Goal: Task Accomplishment & Management: Manage account settings

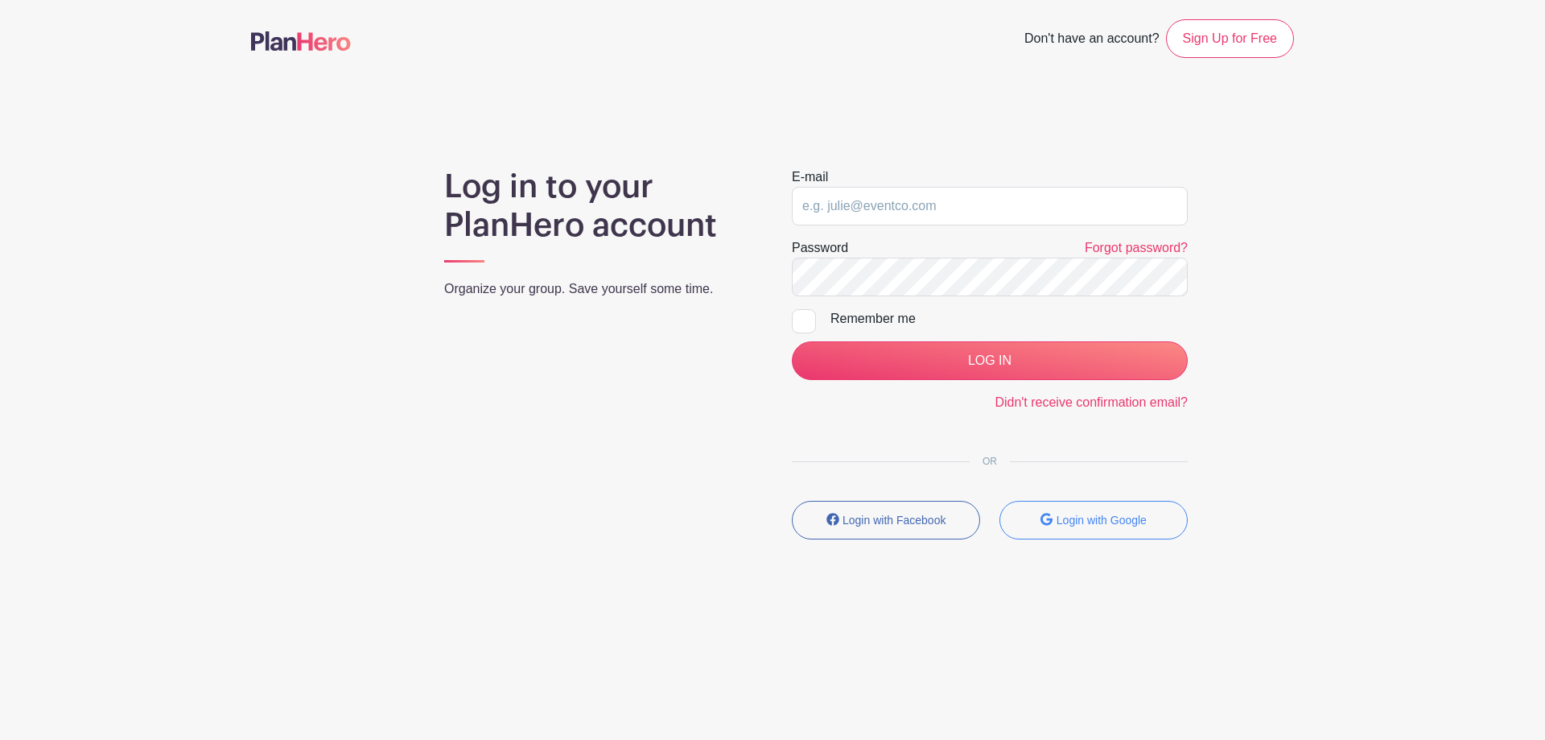
click at [810, 315] on div at bounding box center [804, 321] width 24 height 24
click at [802, 315] on input "Remember me" at bounding box center [797, 314] width 10 height 10
checkbox input "true"
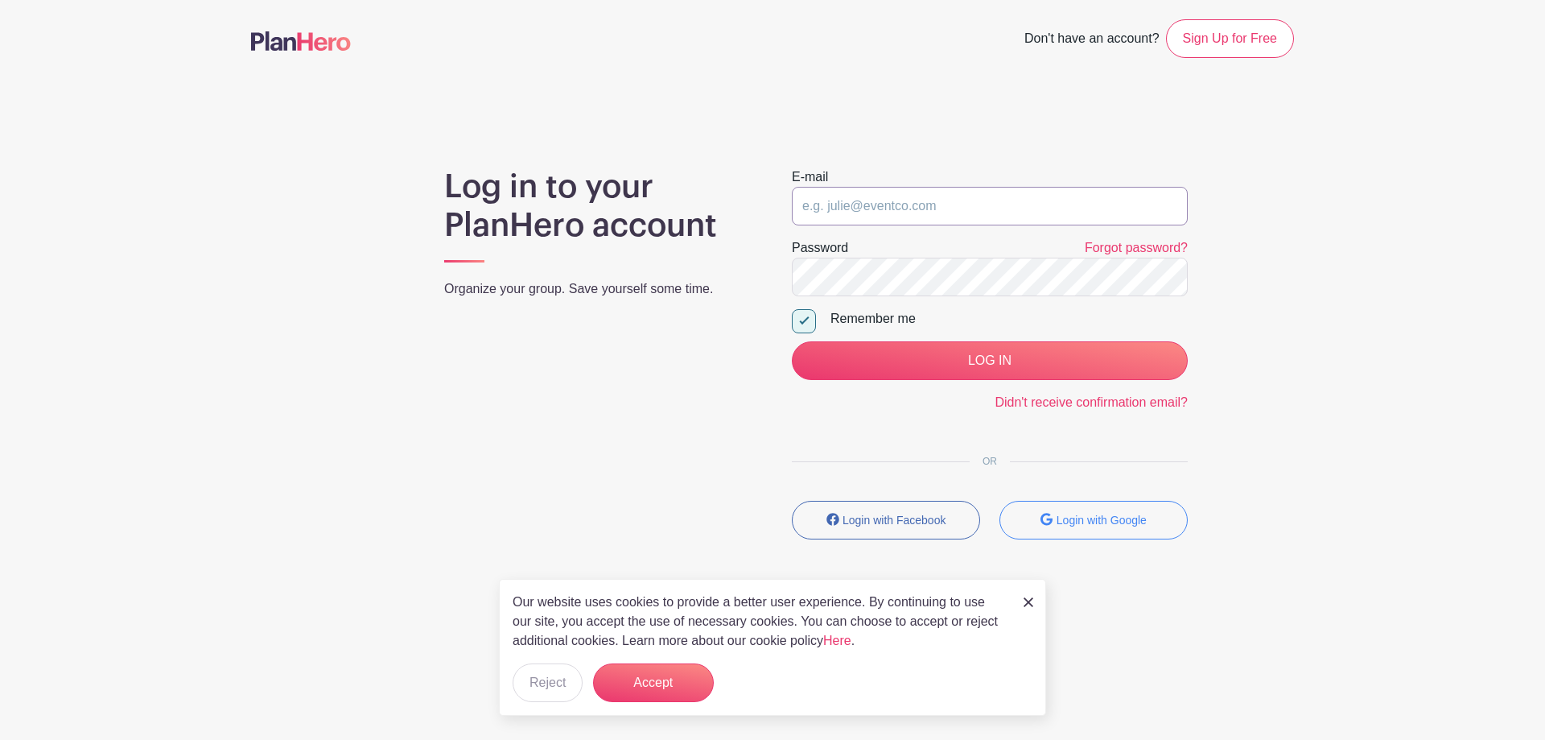
click at [815, 212] on input "email" at bounding box center [990, 206] width 396 height 39
type input "jessica.mclaurin@jrc.church"
click at [792, 341] on input "LOG IN" at bounding box center [990, 360] width 396 height 39
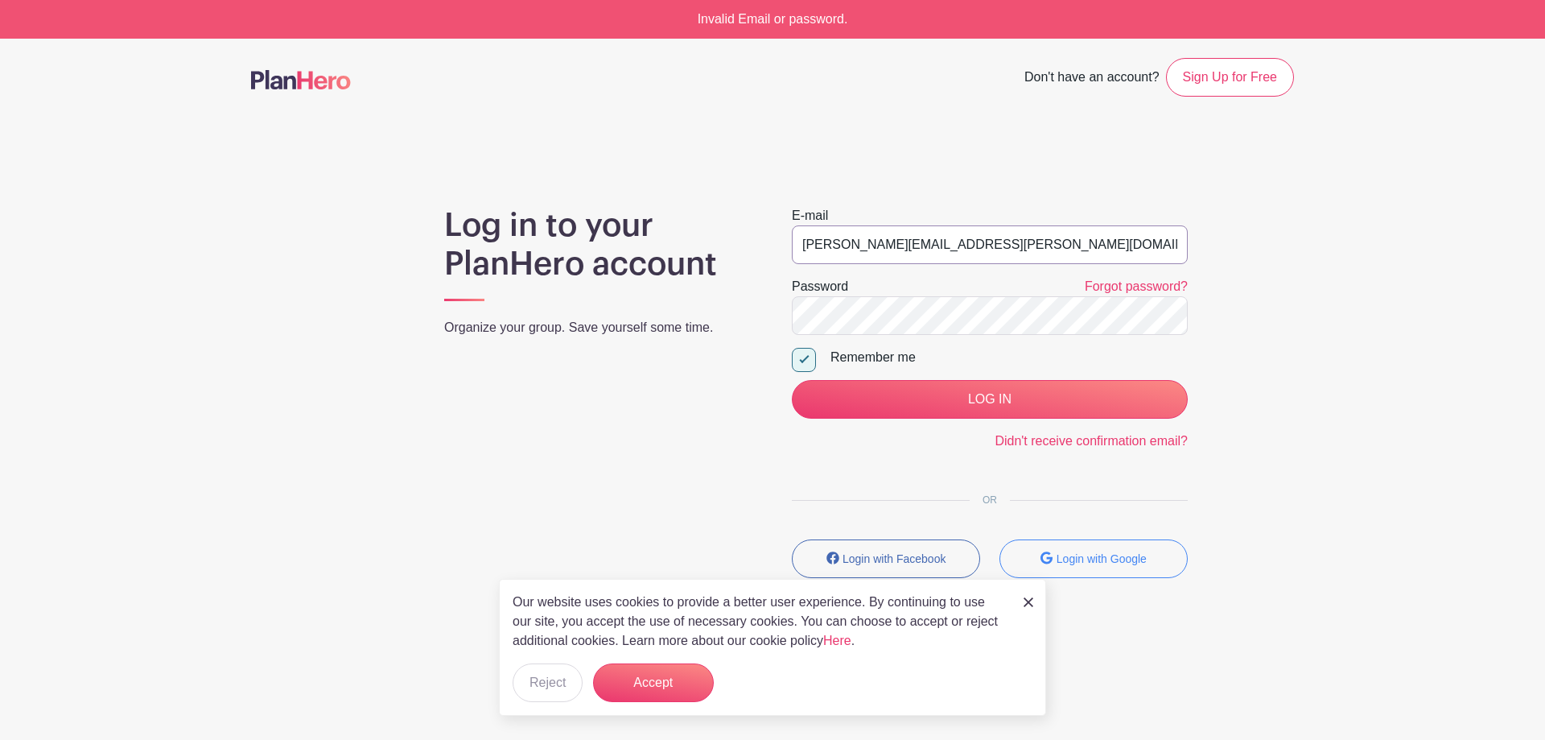
click at [905, 239] on input "jessica.mclaurin@jrc.church" at bounding box center [990, 244] width 396 height 39
click at [907, 239] on input "jessica.mclaurin@jrc.church" at bounding box center [990, 244] width 396 height 39
click at [890, 245] on input "jessica.mclaurin@jrc.church" at bounding box center [990, 244] width 396 height 39
drag, startPoint x: 896, startPoint y: 244, endPoint x: 744, endPoint y: 241, distance: 152.9
click at [744, 241] on div "Log in to your PlanHero account Organize your group. Save yourself some time. E…" at bounding box center [772, 398] width 1043 height 385
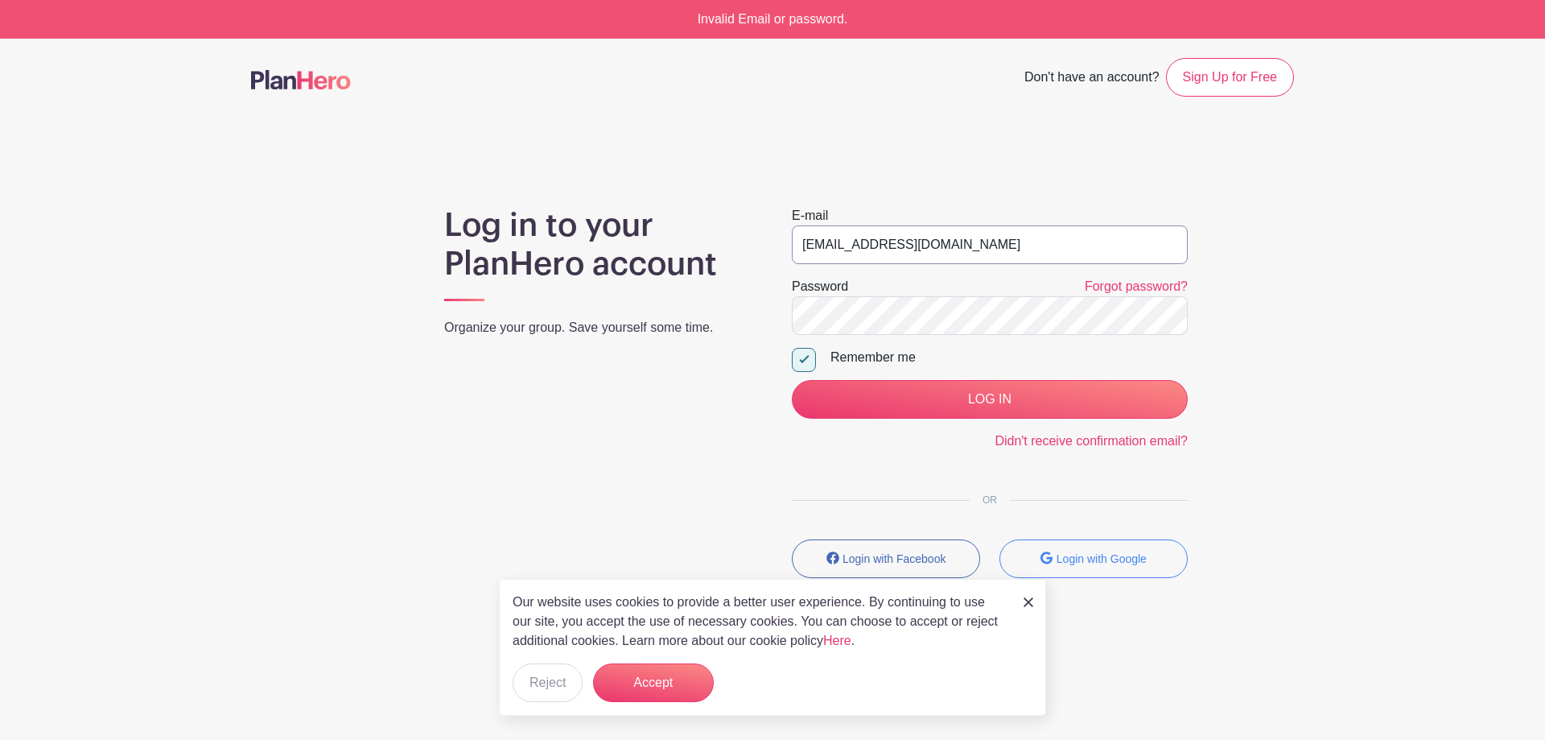
type input "volunteer@jrc.church"
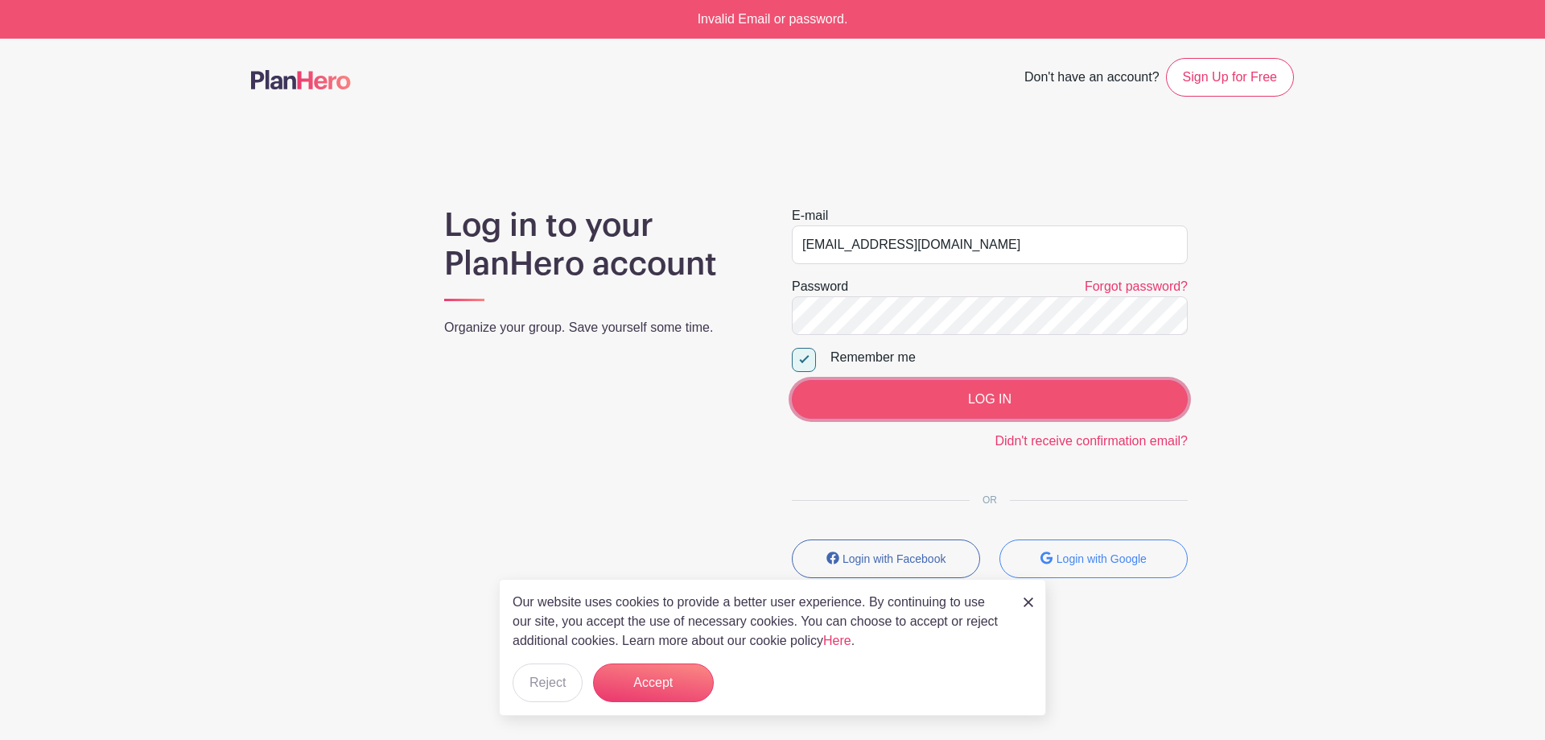
click at [850, 388] on input "LOG IN" at bounding box center [990, 399] width 396 height 39
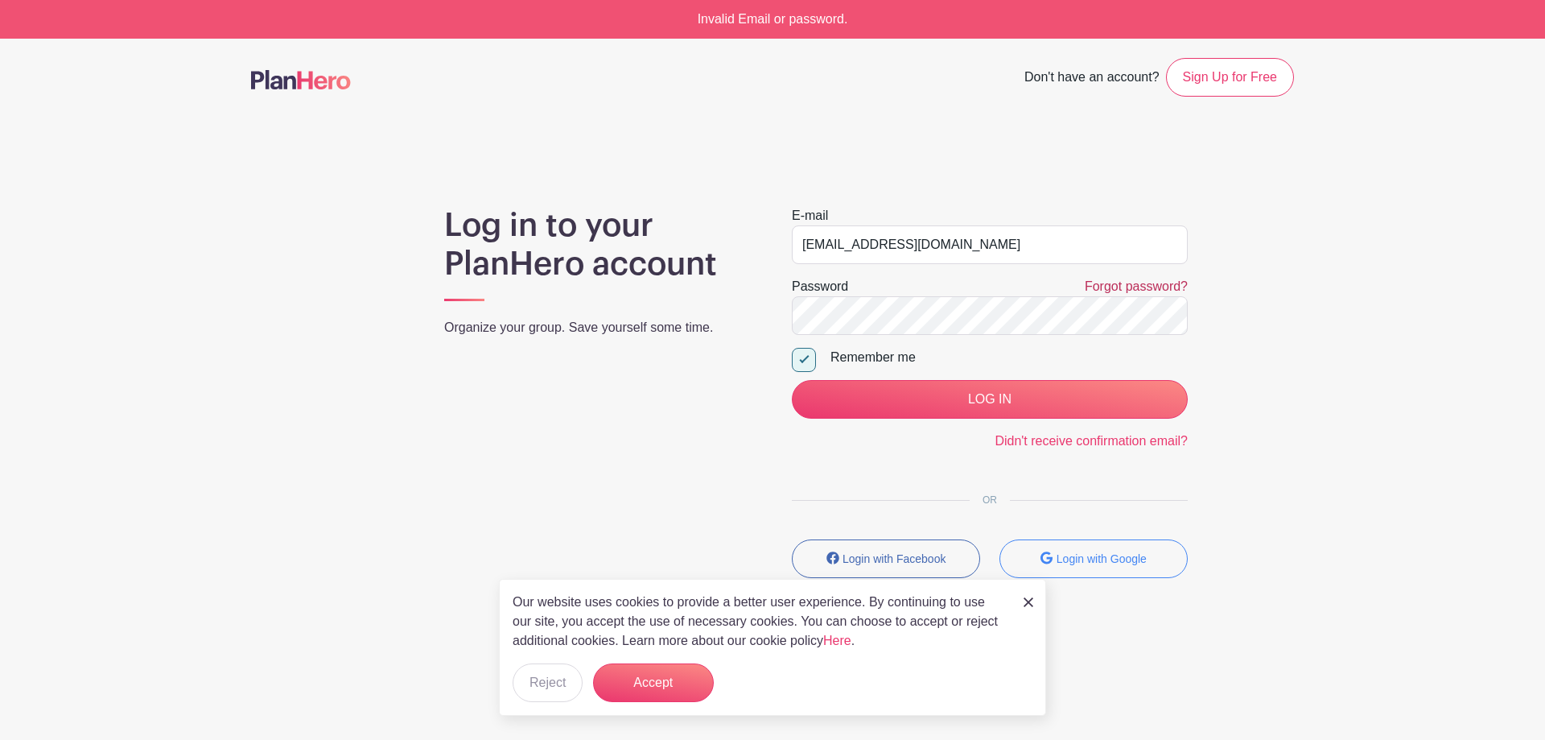
click at [1102, 281] on link "Forgot password?" at bounding box center [1136, 286] width 103 height 14
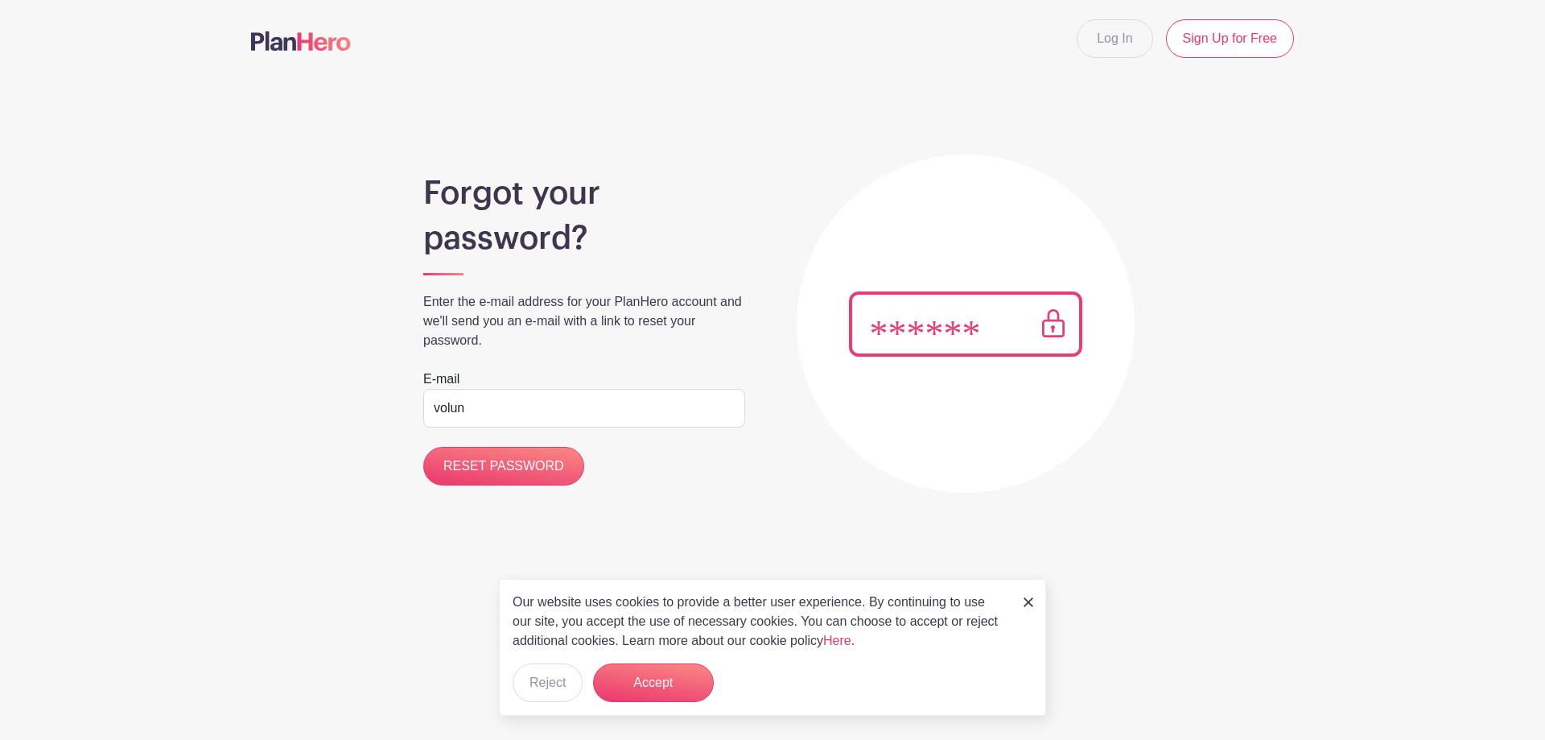
type input "[EMAIL_ADDRESS][DOMAIN_NAME]"
click at [520, 476] on input "RESET PASSWORD" at bounding box center [503, 466] width 161 height 39
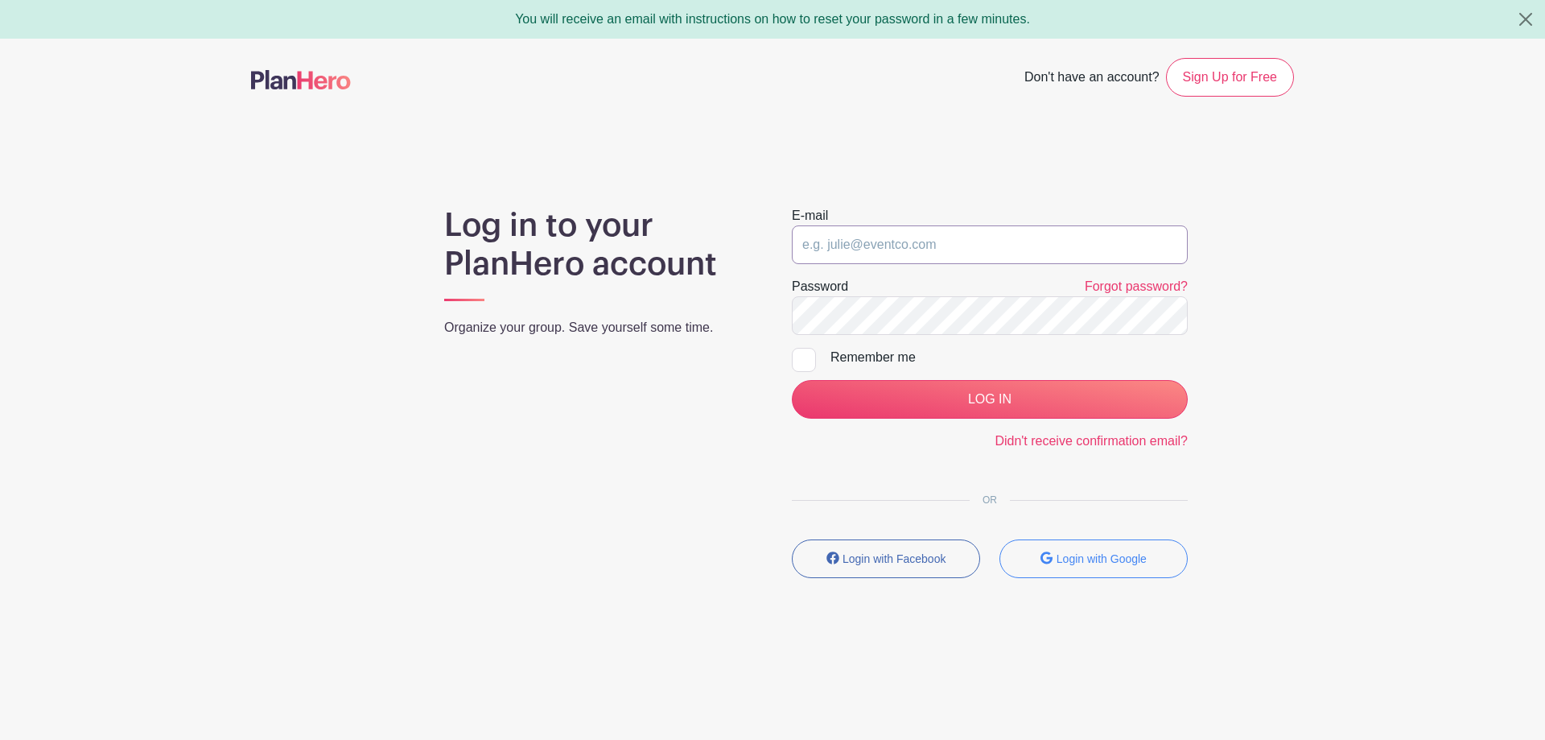
click at [898, 235] on input "email" at bounding box center [990, 244] width 396 height 39
click at [899, 235] on input "email" at bounding box center [990, 244] width 396 height 39
type input "[EMAIL_ADDRESS][DOMAIN_NAME]"
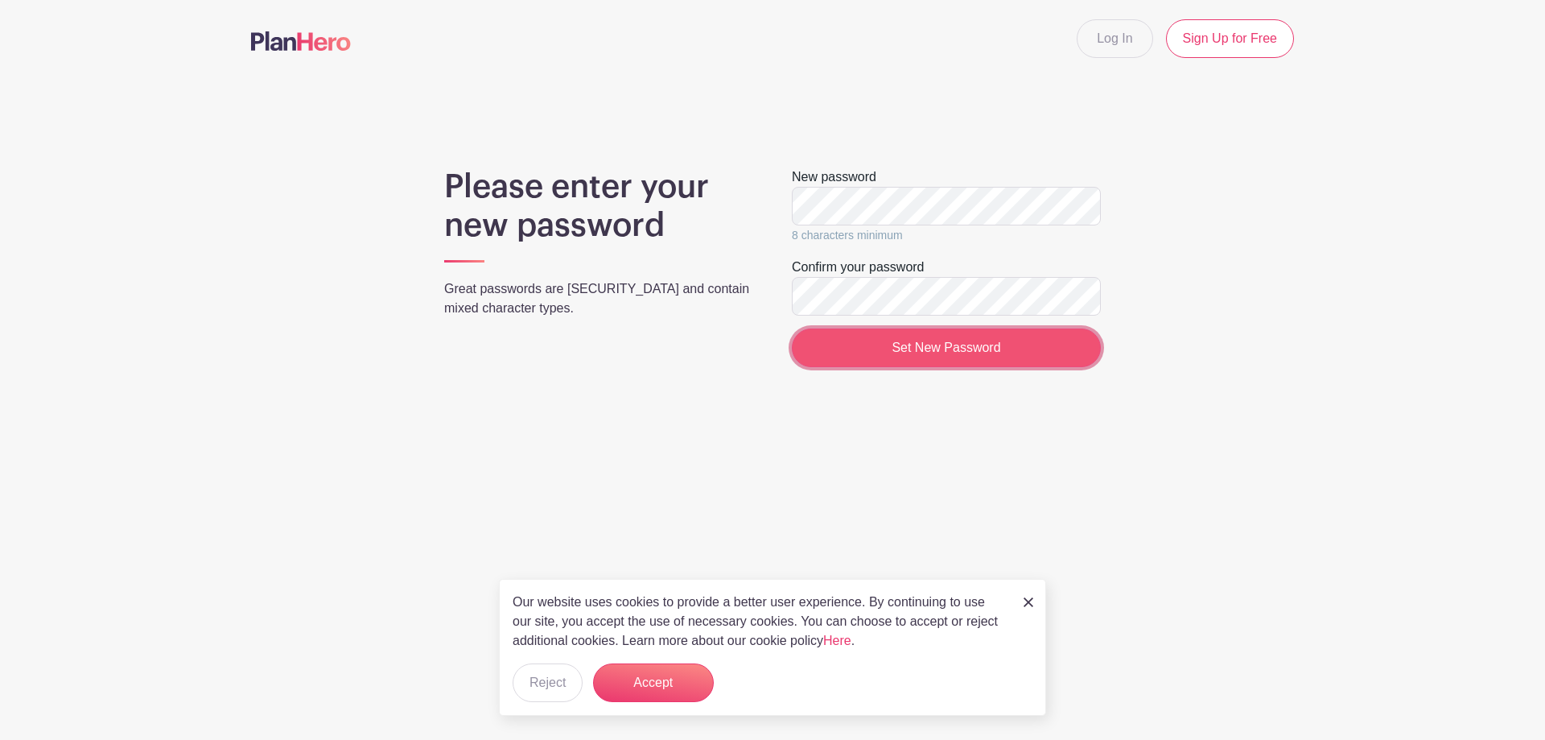
click at [996, 356] on input "Set New Password" at bounding box center [946, 347] width 309 height 39
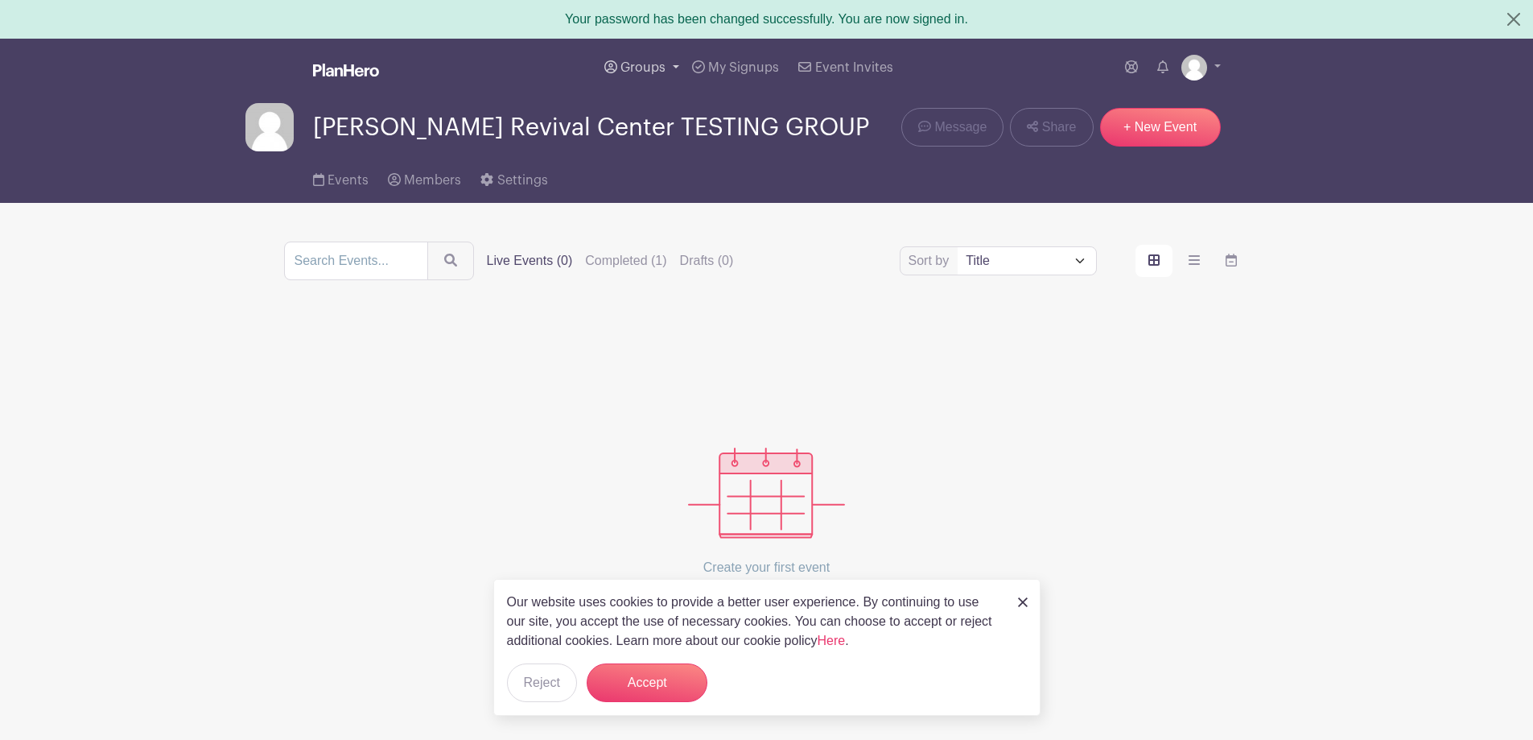
click at [628, 73] on span "Groups" at bounding box center [642, 67] width 45 height 13
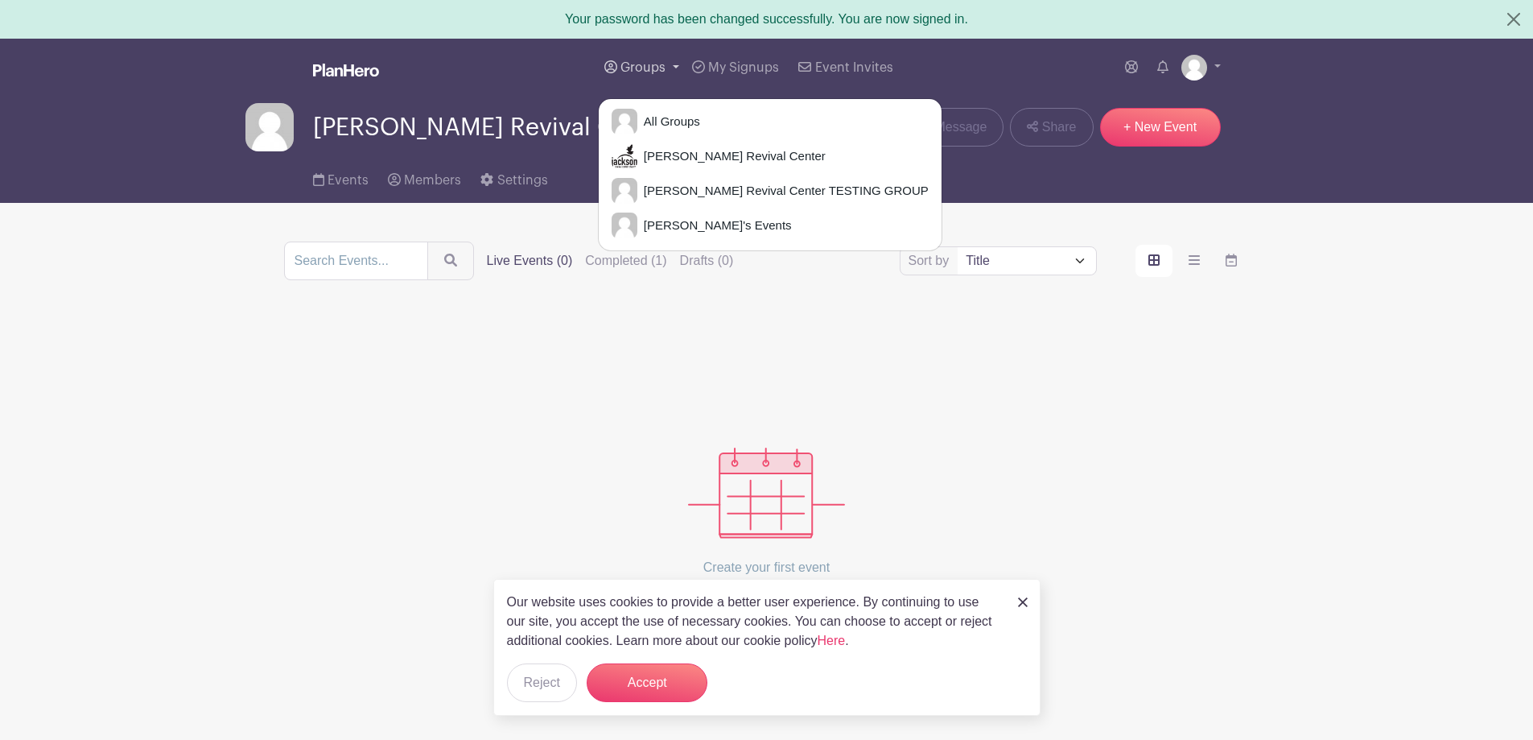
click at [640, 69] on span "Groups" at bounding box center [642, 67] width 45 height 13
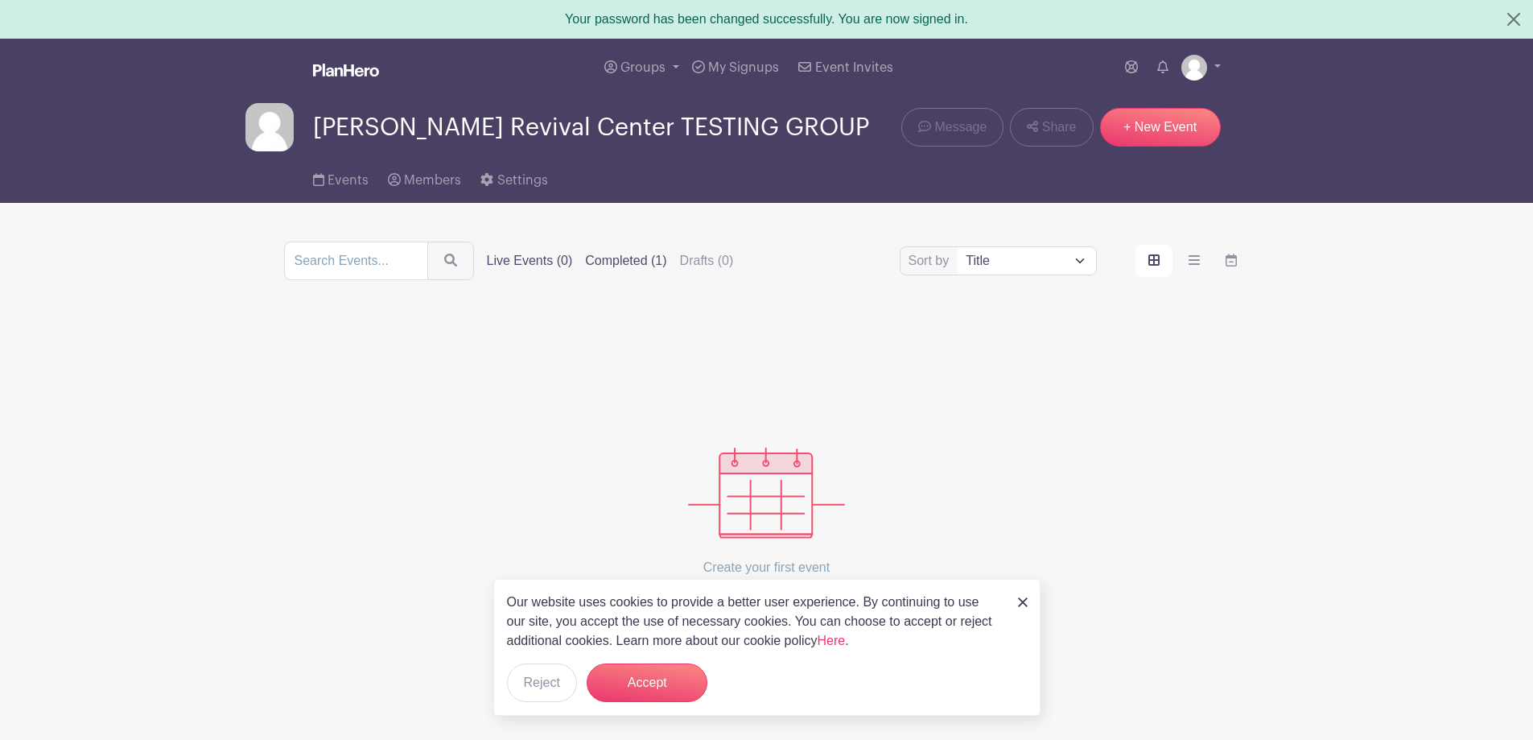
click at [653, 259] on label "Completed (1)" at bounding box center [625, 260] width 81 height 19
click at [0, 0] on input "Completed (1)" at bounding box center [0, 0] width 0 height 0
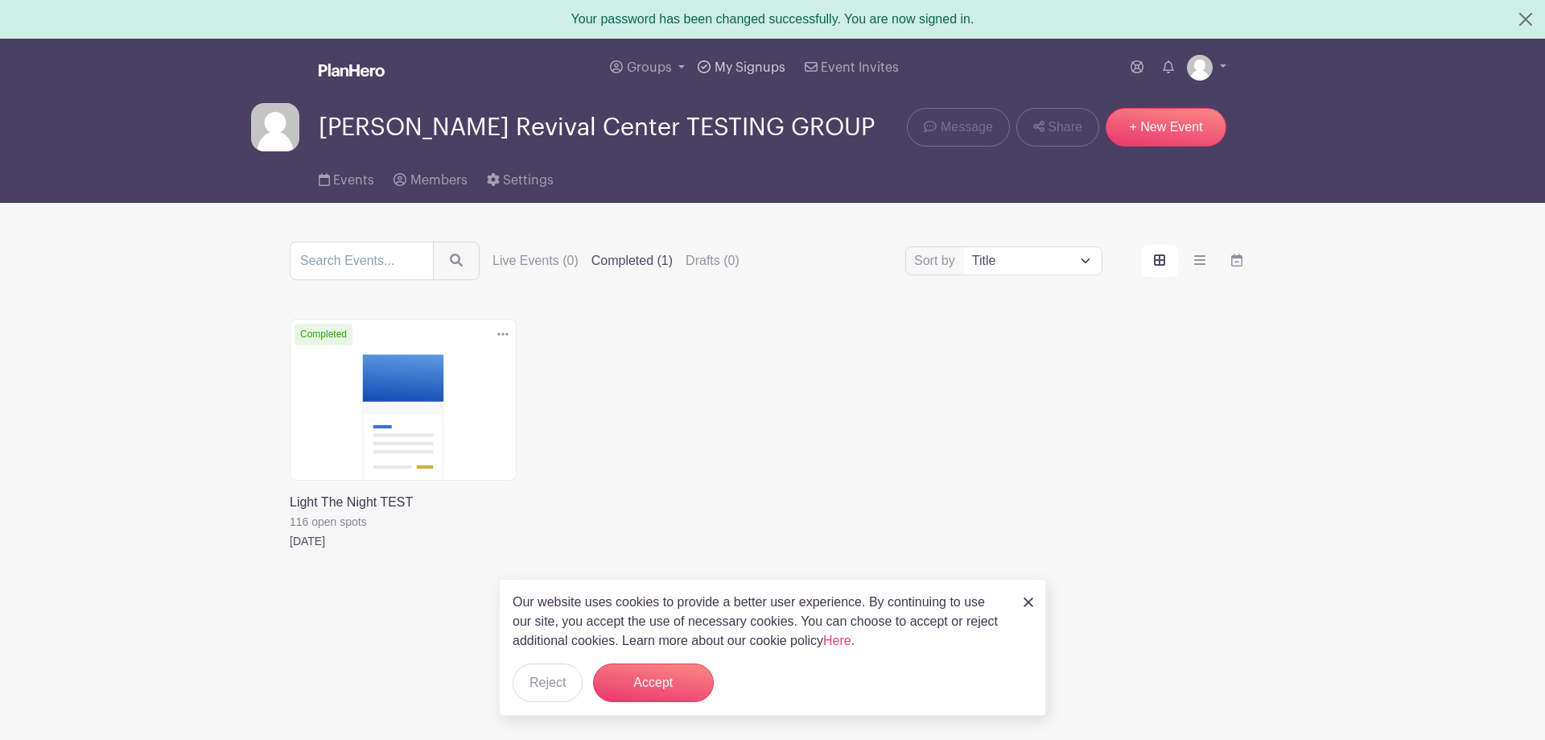
click at [706, 73] on link "My Signups" at bounding box center [741, 68] width 100 height 58
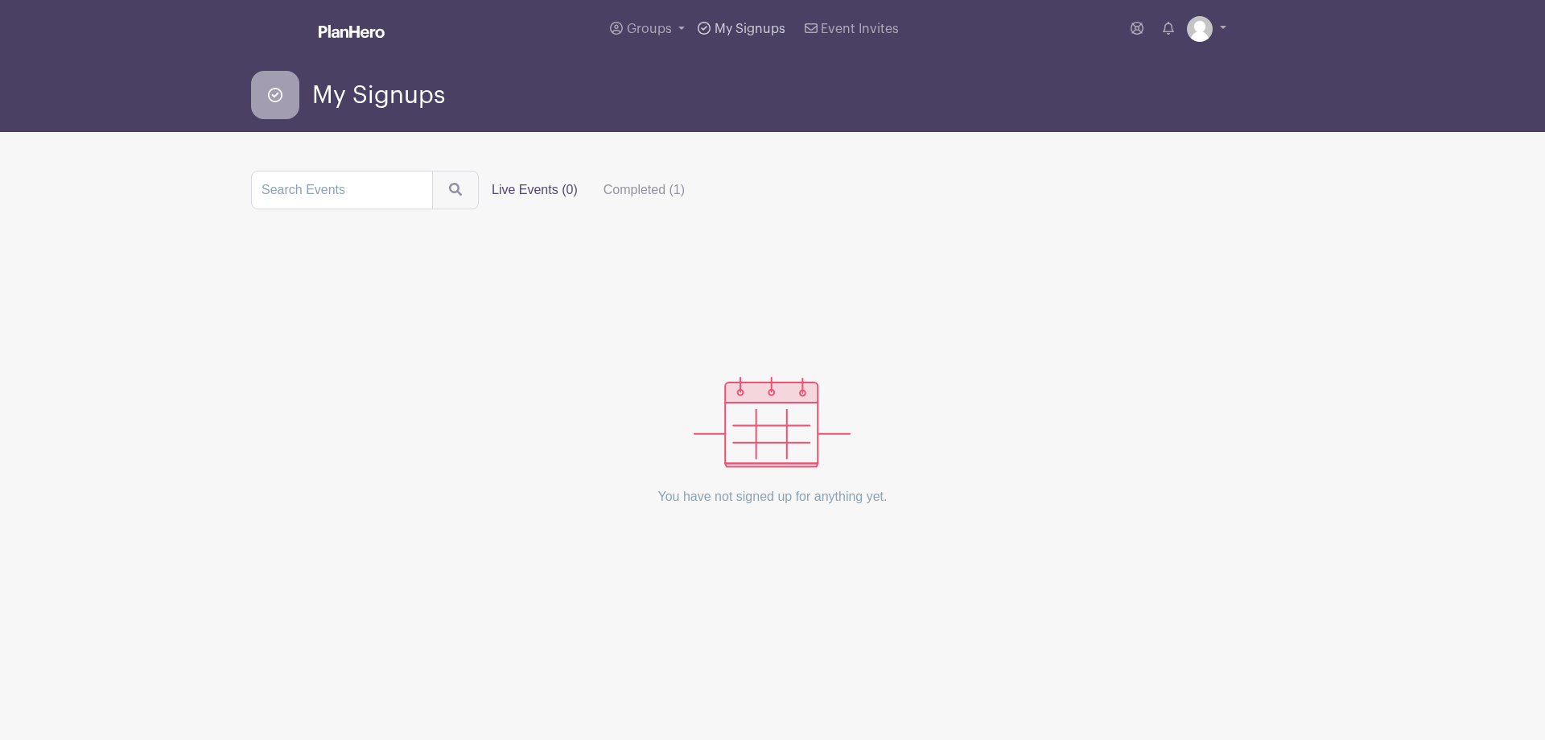
click at [723, 35] on link "My Signups" at bounding box center [741, 29] width 100 height 58
click at [633, 194] on label "Completed (1)" at bounding box center [644, 190] width 107 height 32
click at [0, 0] on input "Completed (1)" at bounding box center [0, 0] width 0 height 0
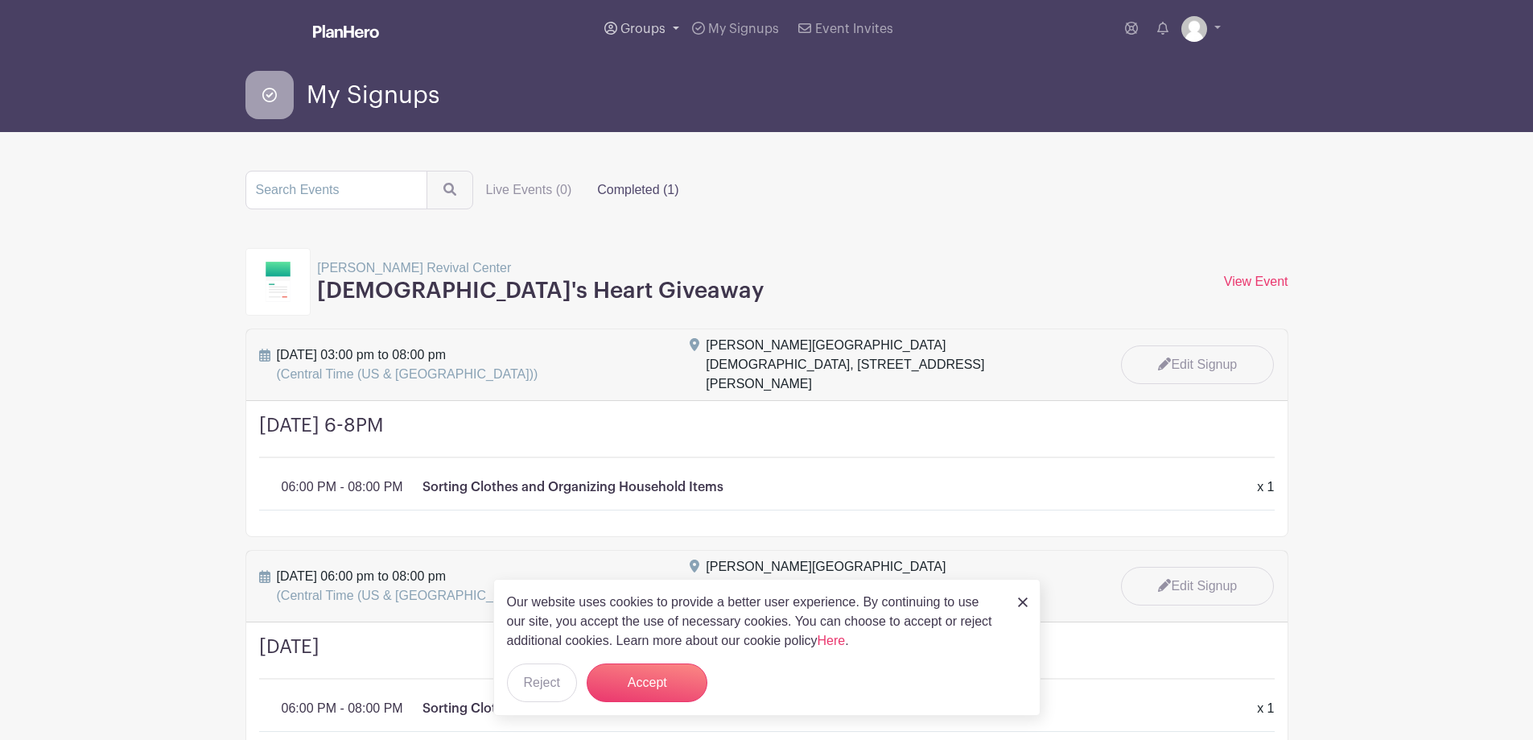
click at [652, 28] on span "Groups" at bounding box center [642, 29] width 45 height 13
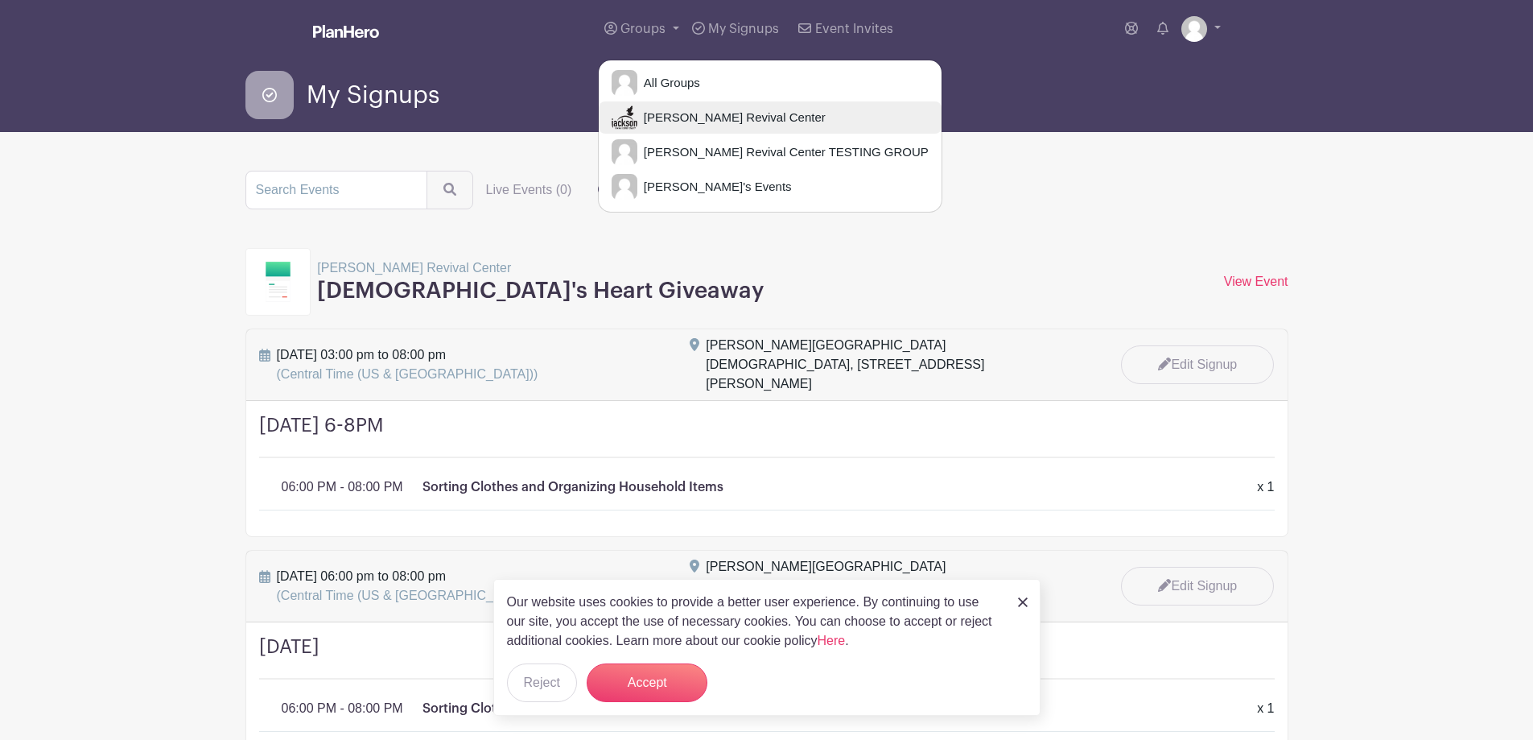
click at [673, 117] on span "Jackson Revival Center" at bounding box center [731, 118] width 188 height 19
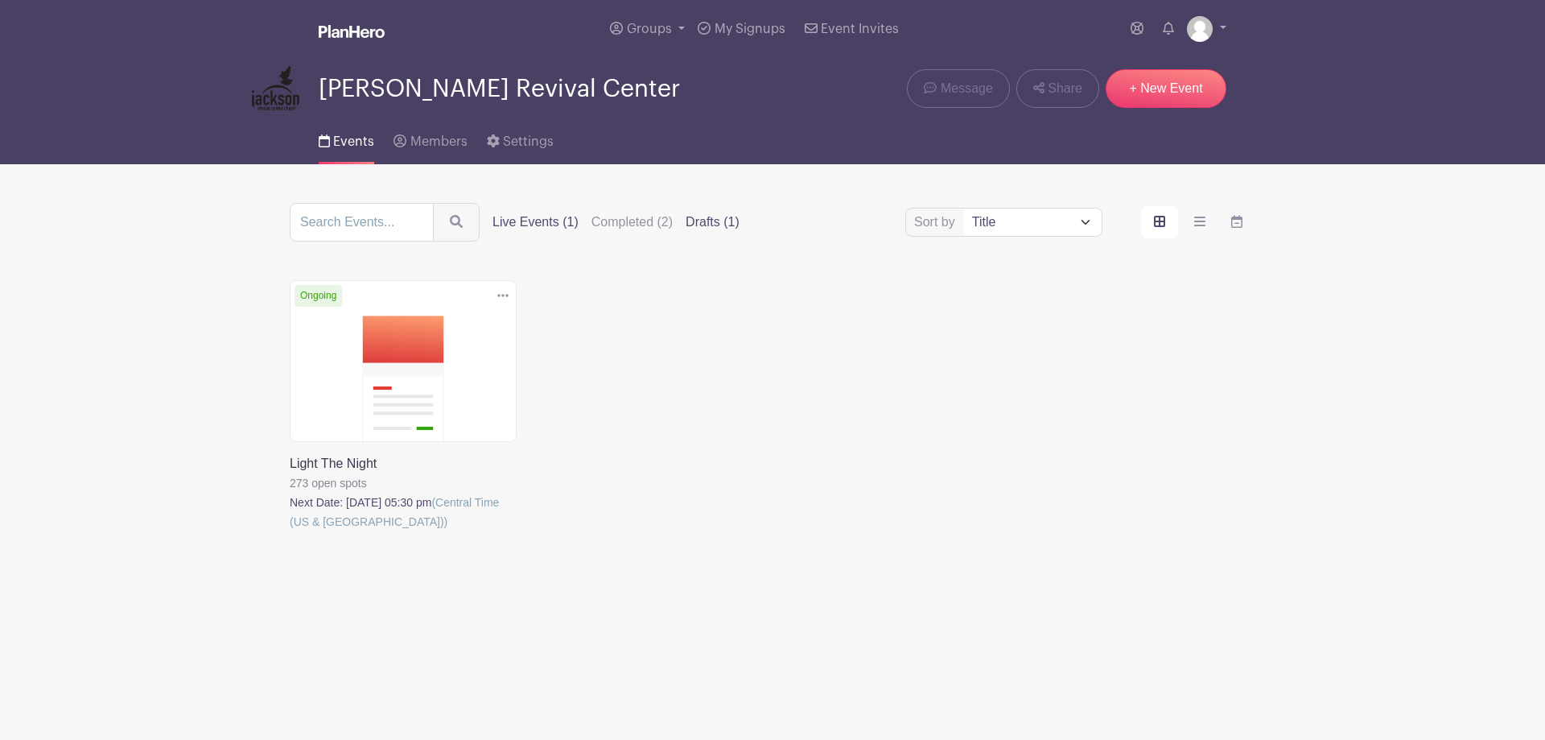
click at [724, 221] on label "Drafts (1)" at bounding box center [713, 221] width 54 height 19
click at [0, 0] on input "Drafts (1)" at bounding box center [0, 0] width 0 height 0
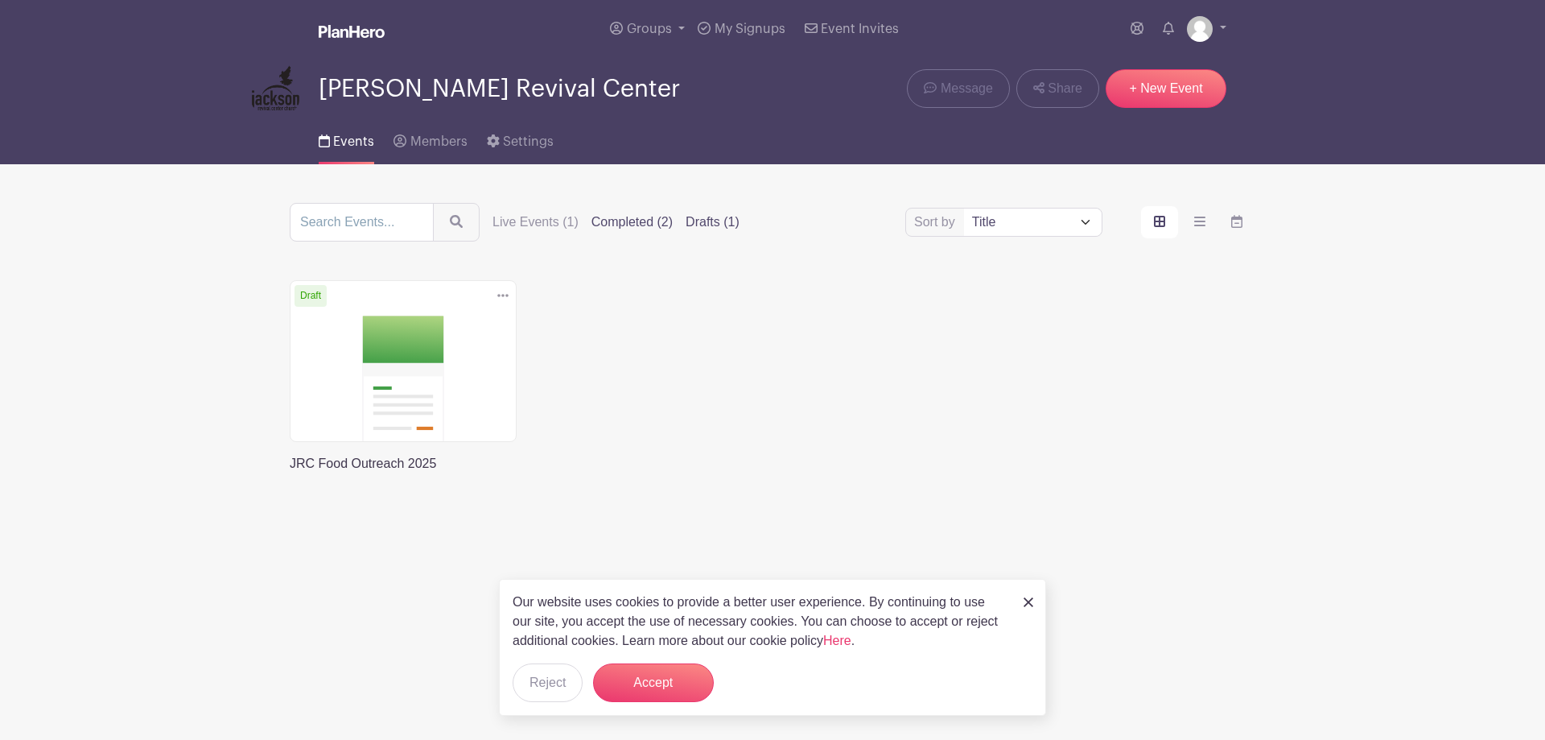
click at [633, 220] on label "Completed (2)" at bounding box center [631, 221] width 81 height 19
click at [0, 0] on input "Completed (2)" at bounding box center [0, 0] width 0 height 0
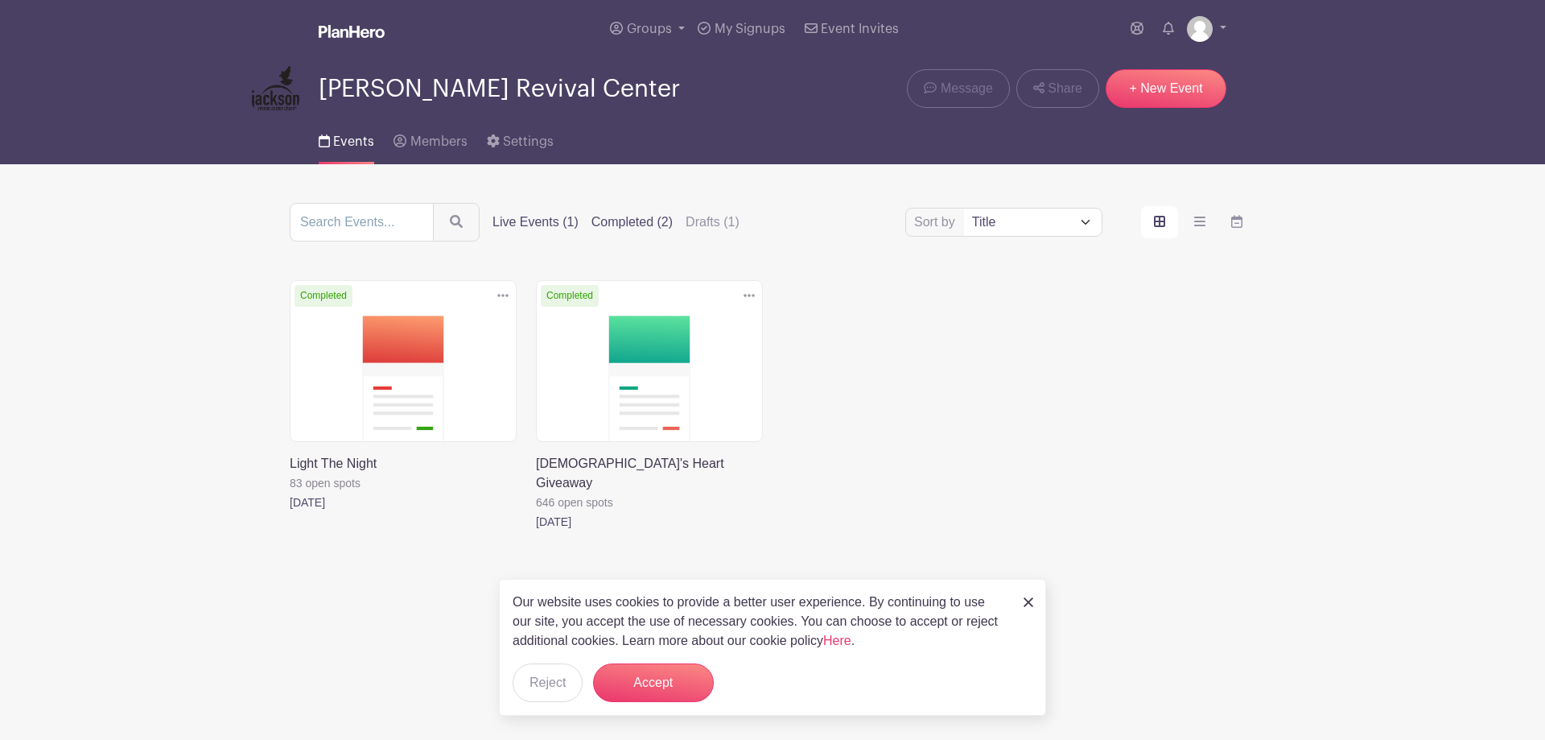
click at [558, 220] on label "Live Events (1)" at bounding box center [535, 221] width 86 height 19
click at [0, 0] on input "Live Events (1)" at bounding box center [0, 0] width 0 height 0
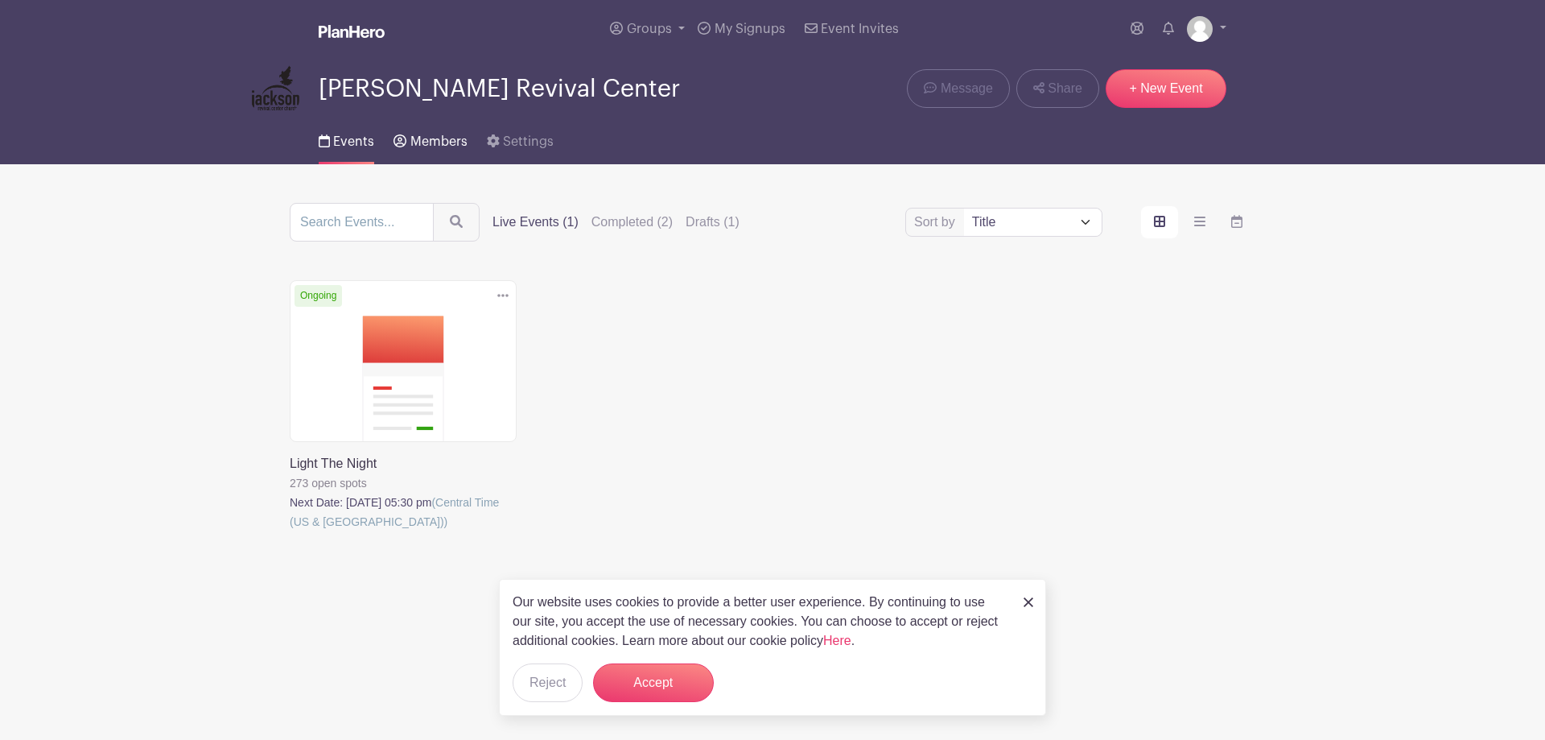
click at [433, 138] on span "Members" at bounding box center [438, 141] width 57 height 13
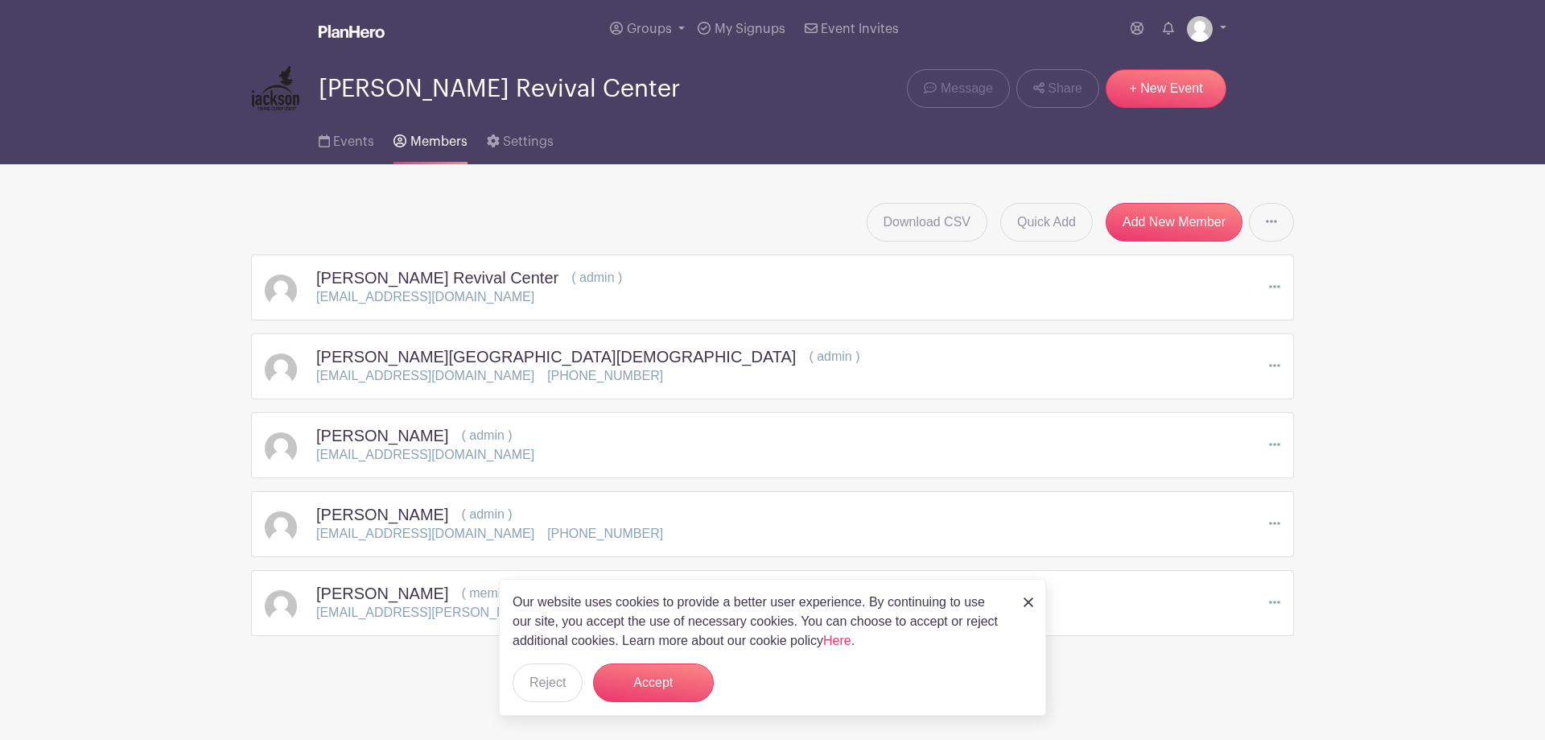
click at [1030, 603] on img at bounding box center [1029, 602] width 10 height 10
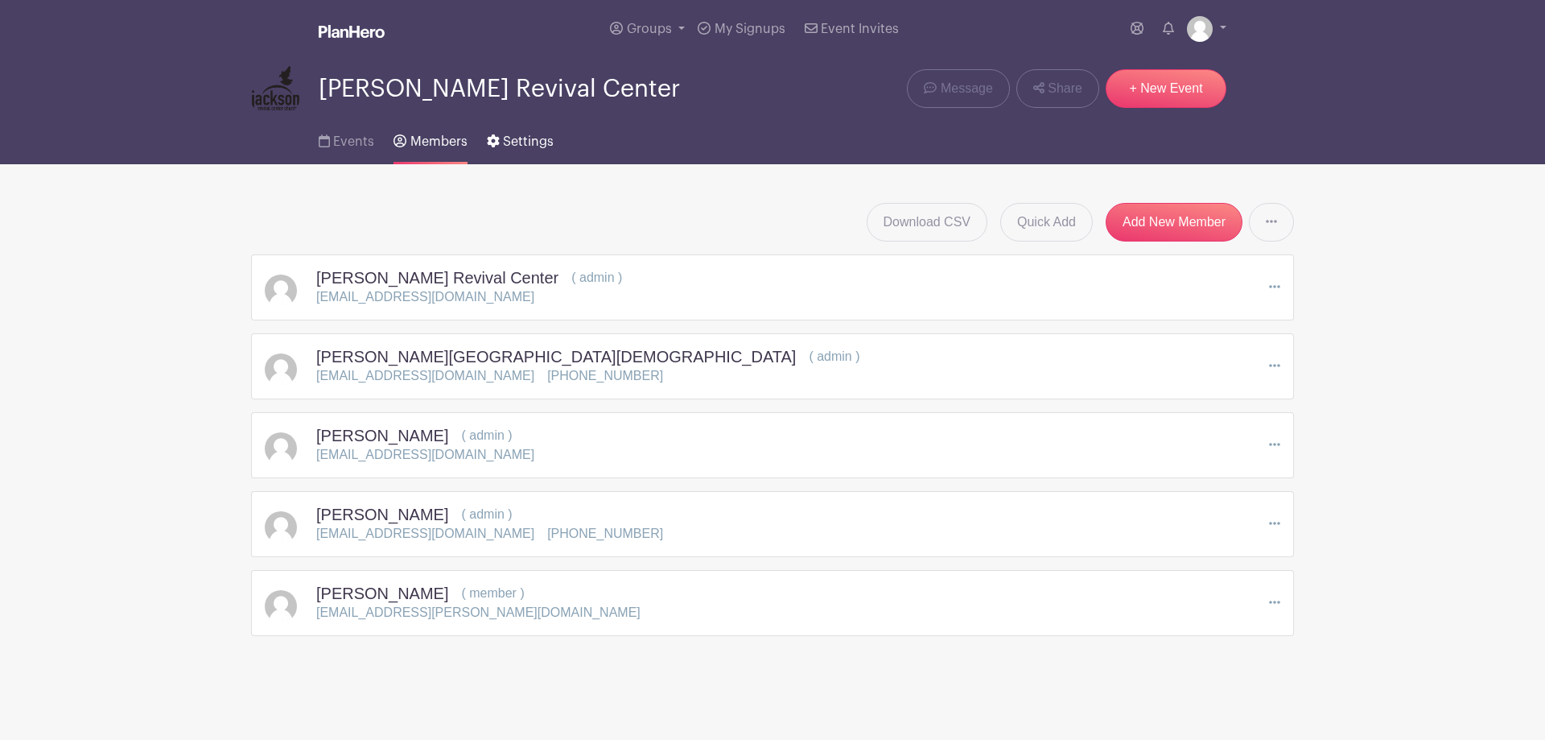
click at [509, 150] on link "Settings" at bounding box center [520, 139] width 67 height 52
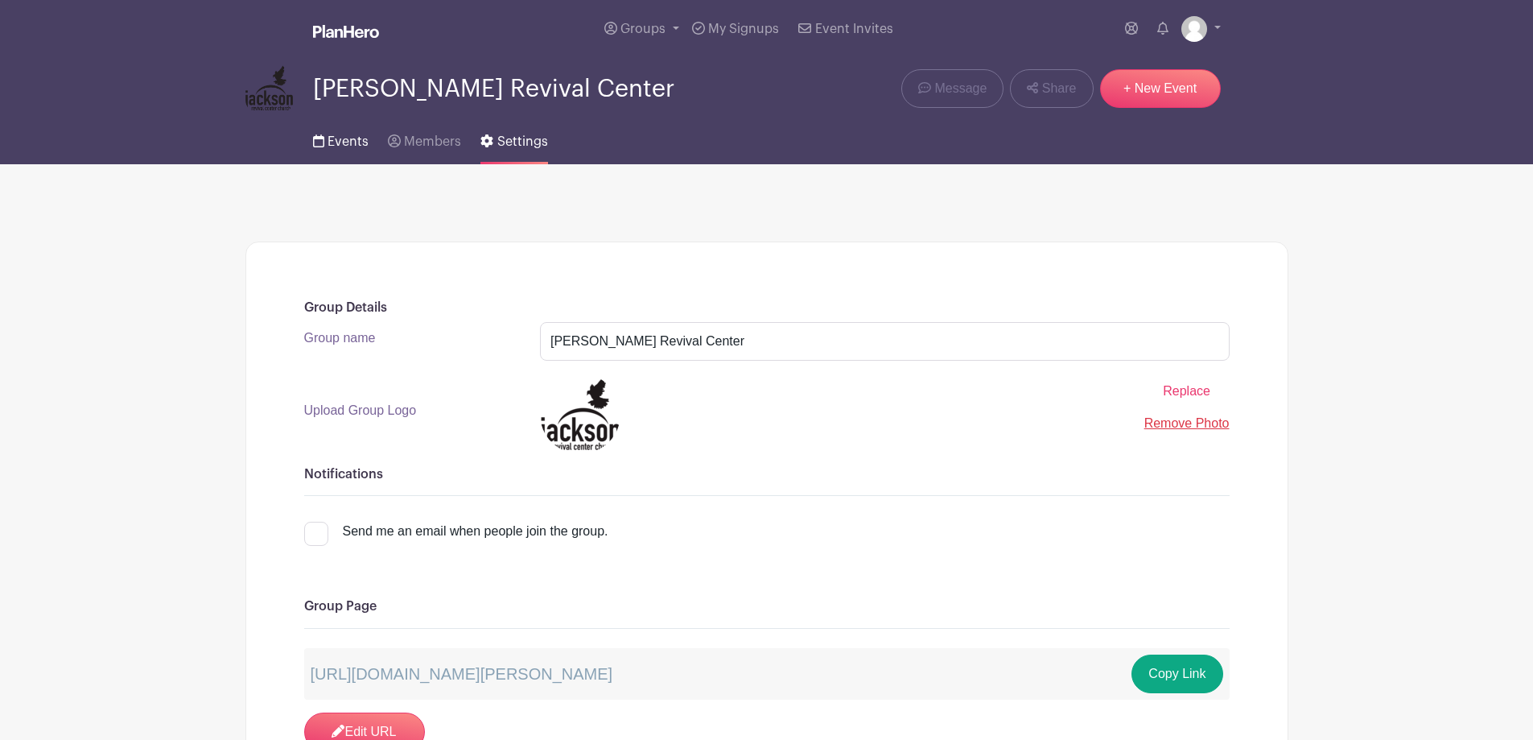
click at [347, 142] on span "Events" at bounding box center [348, 141] width 41 height 13
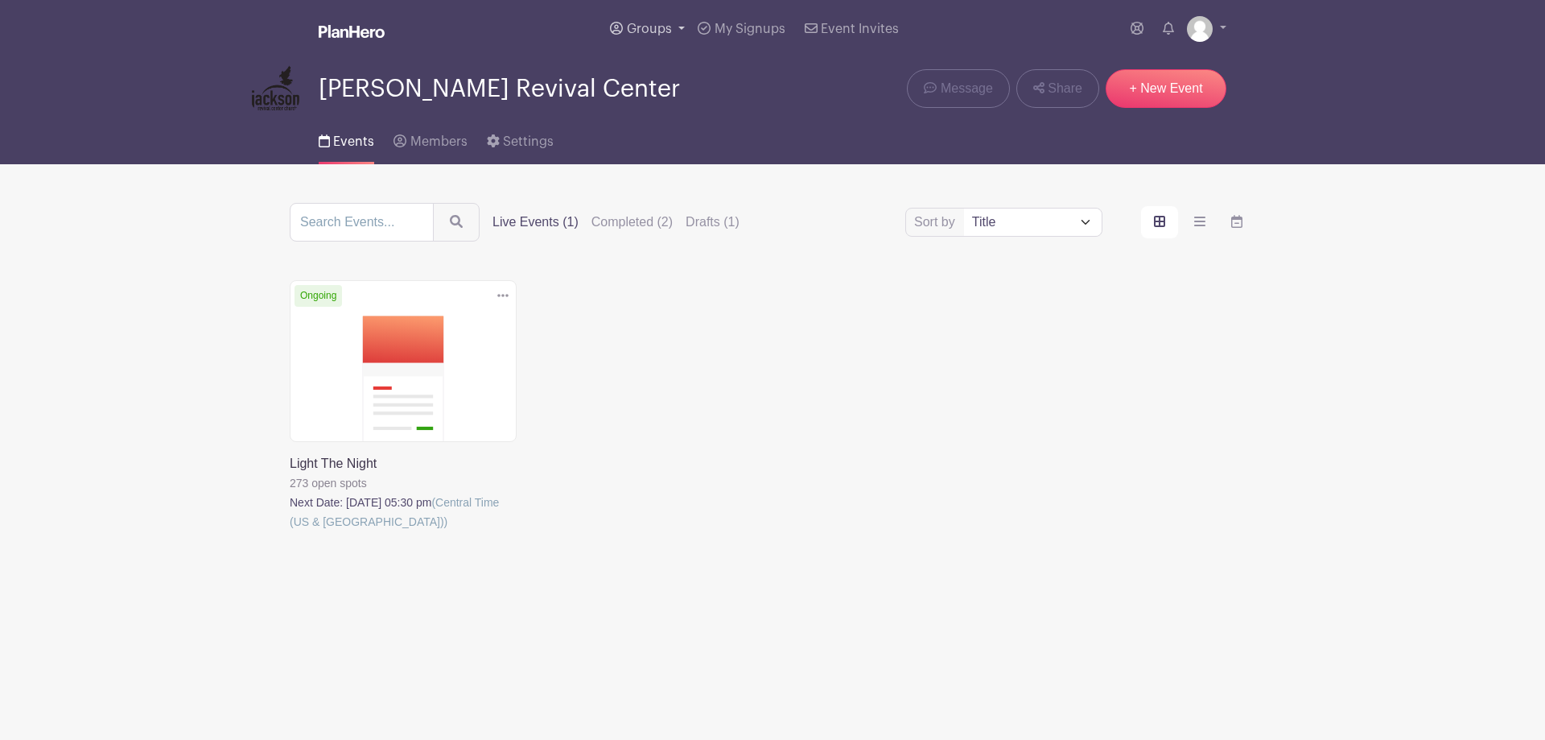
click at [641, 36] on link "Groups" at bounding box center [648, 29] width 88 height 58
click at [717, 224] on label "Drafts (1)" at bounding box center [713, 221] width 54 height 19
click at [0, 0] on input "Drafts (1)" at bounding box center [0, 0] width 0 height 0
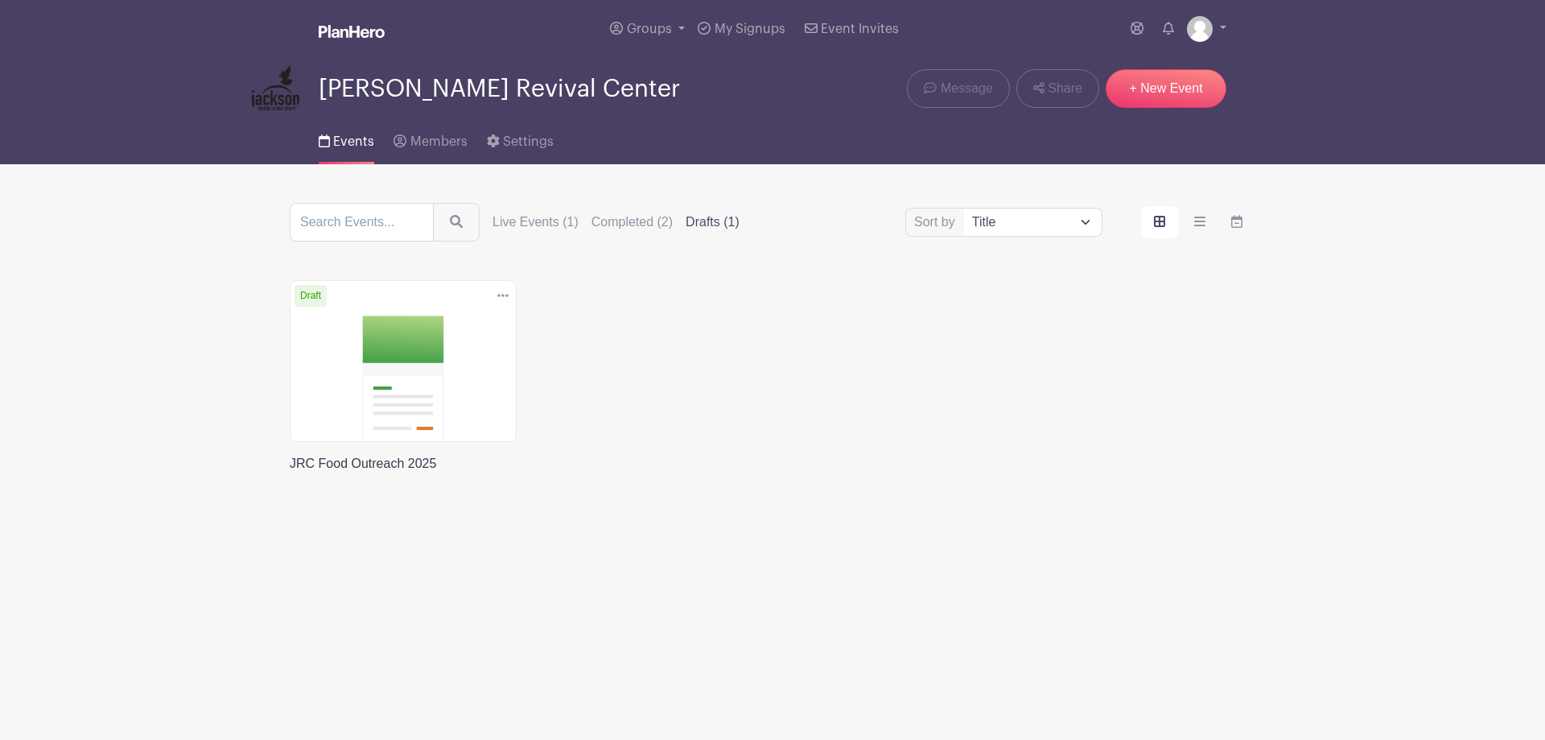
click at [290, 473] on link at bounding box center [290, 473] width 0 height 0
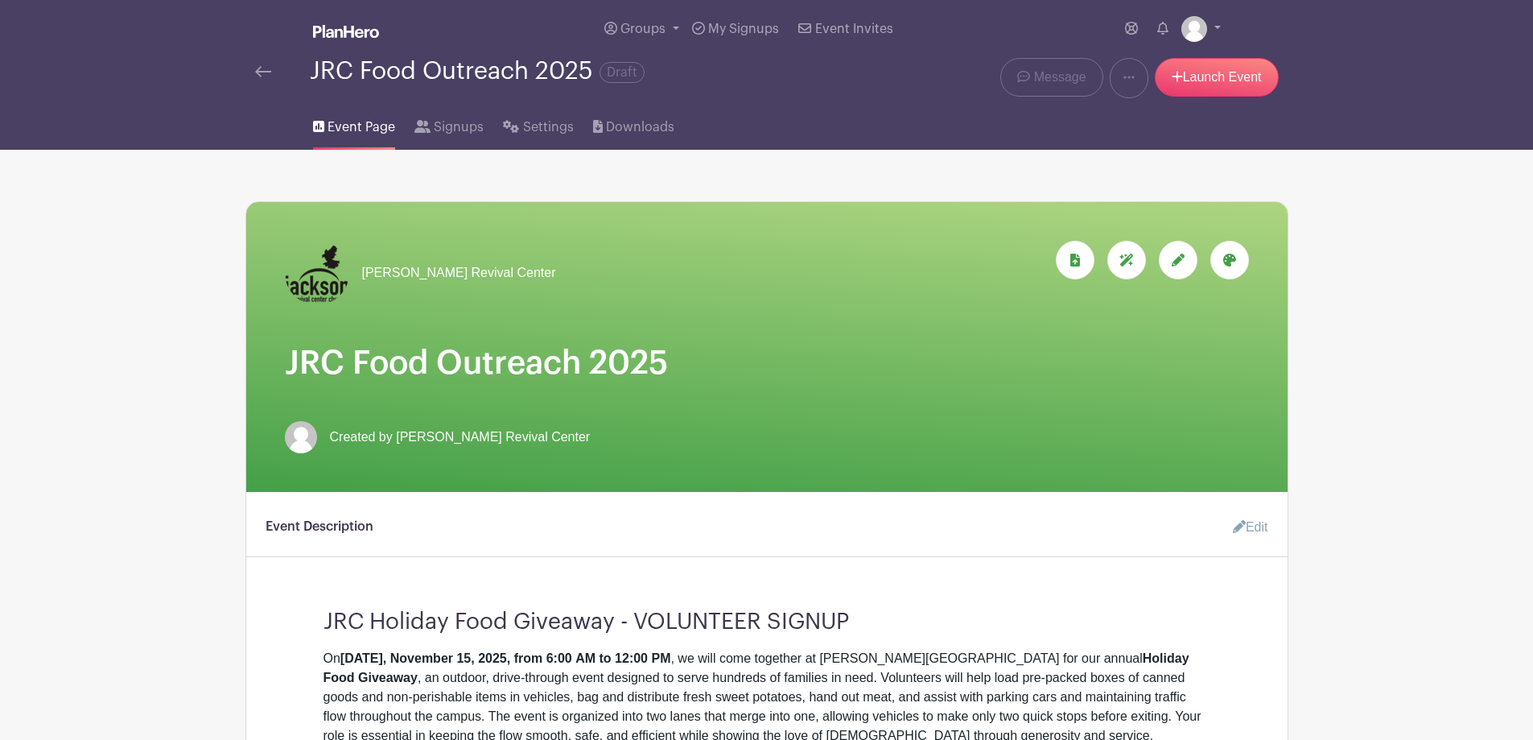
click at [1242, 529] on link "Edit" at bounding box center [1244, 527] width 48 height 32
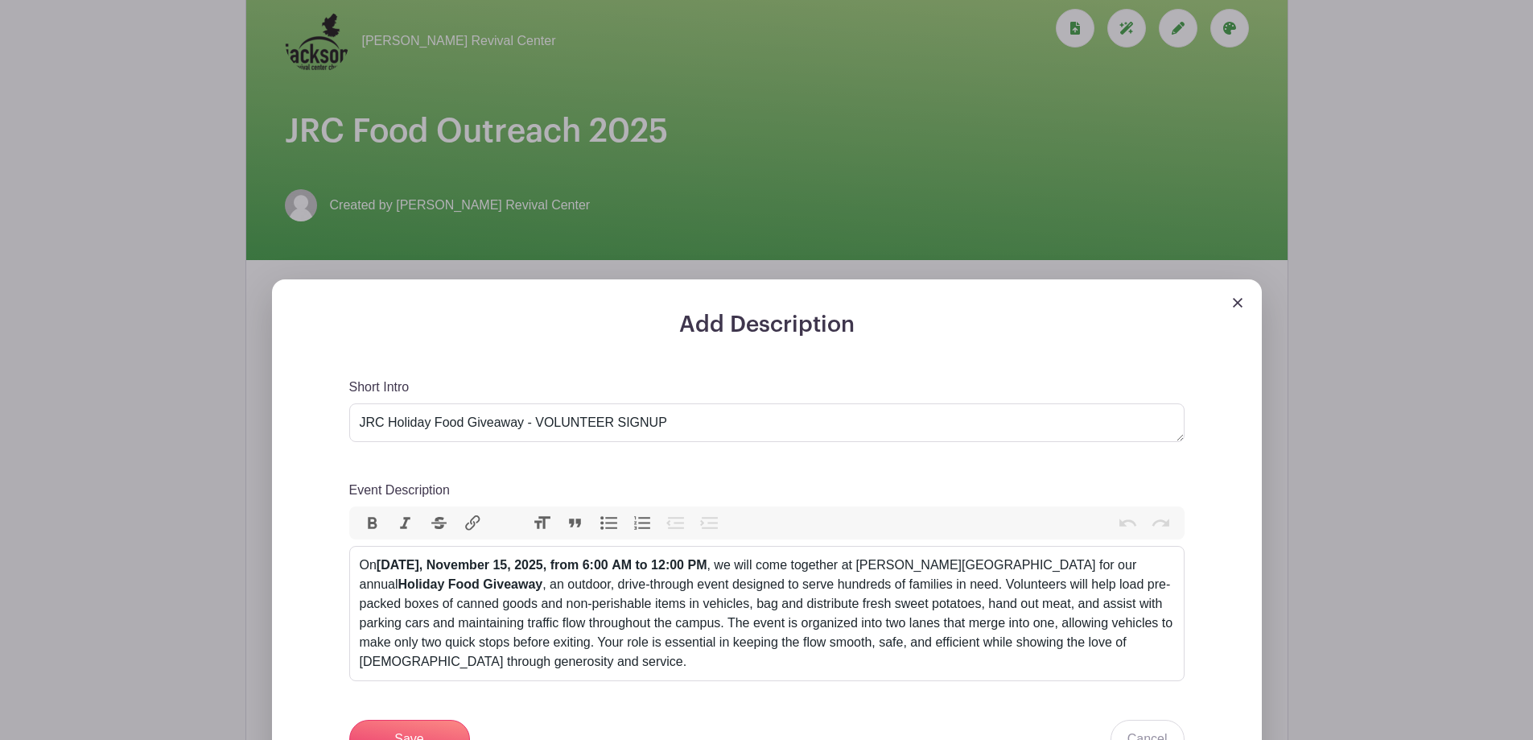
scroll to position [241, 0]
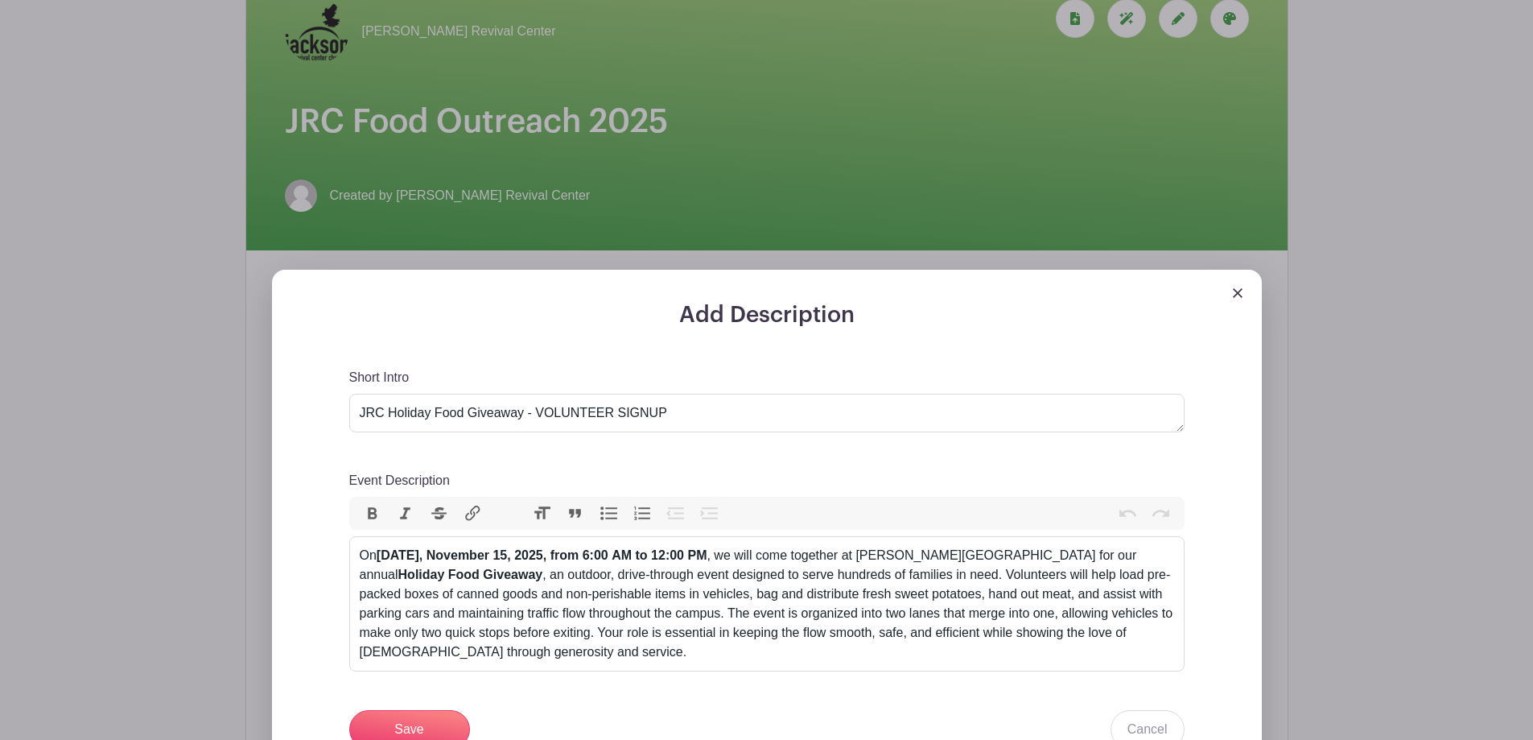
click at [1238, 299] on div at bounding box center [767, 286] width 990 height 32
click at [1238, 294] on img at bounding box center [1238, 293] width 10 height 10
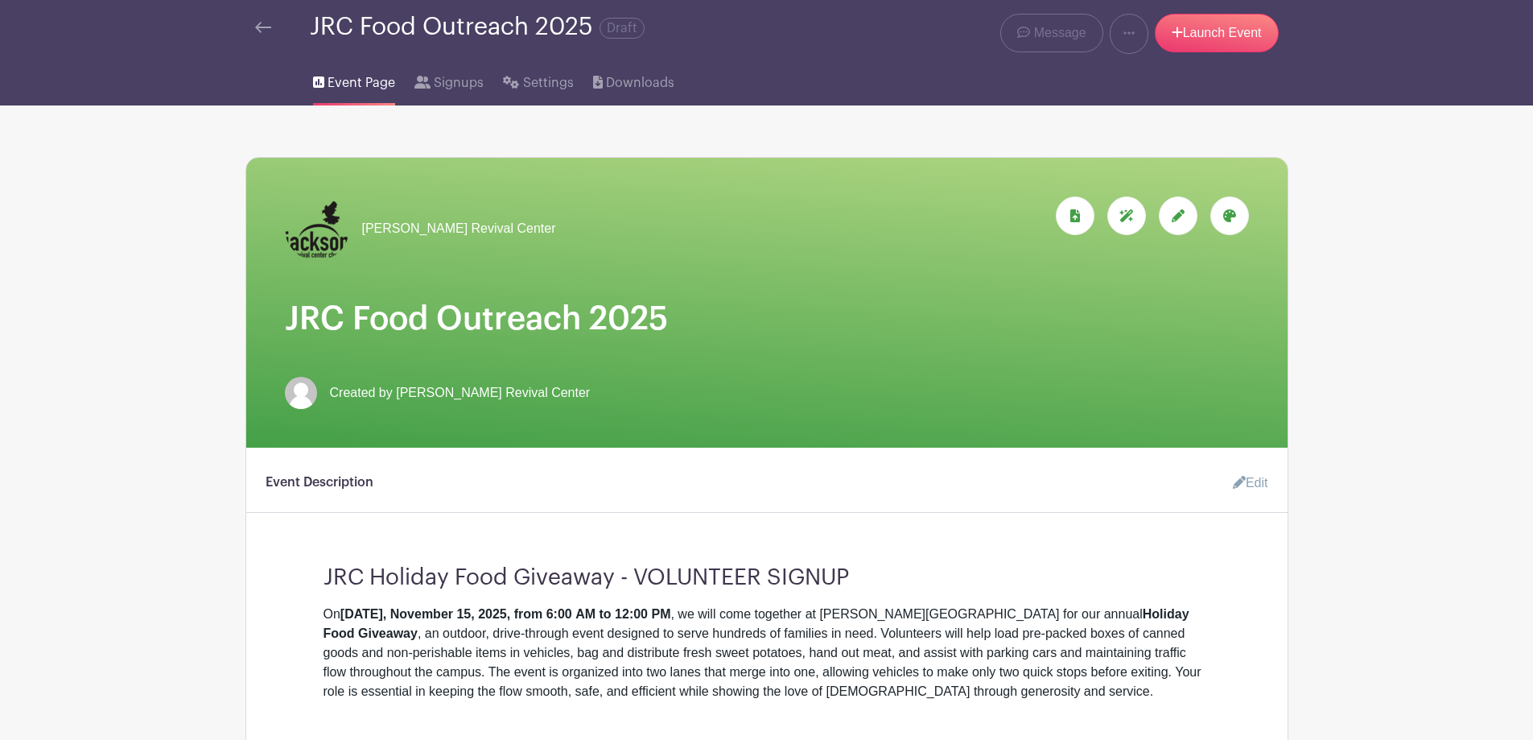
scroll to position [0, 0]
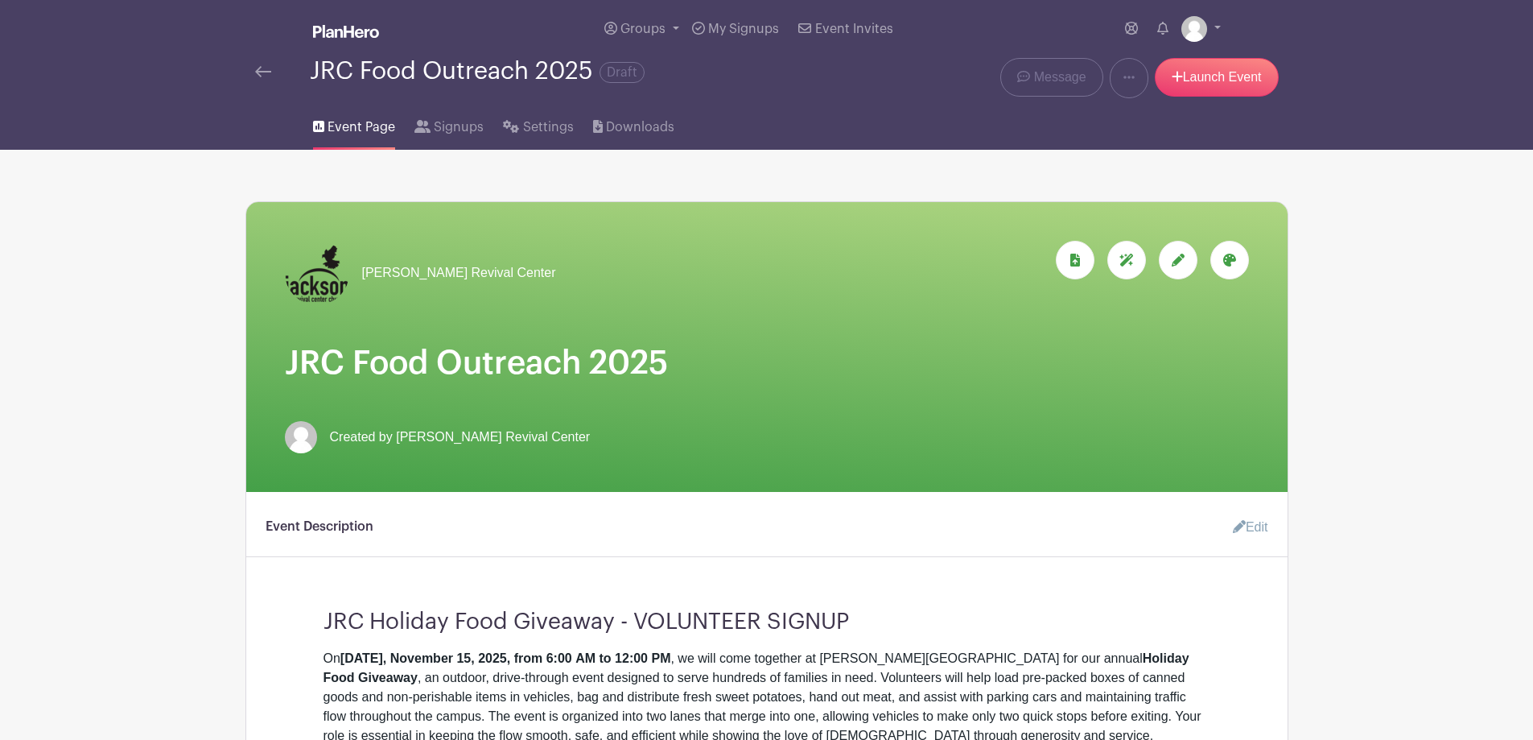
click at [255, 72] on img at bounding box center [263, 71] width 16 height 11
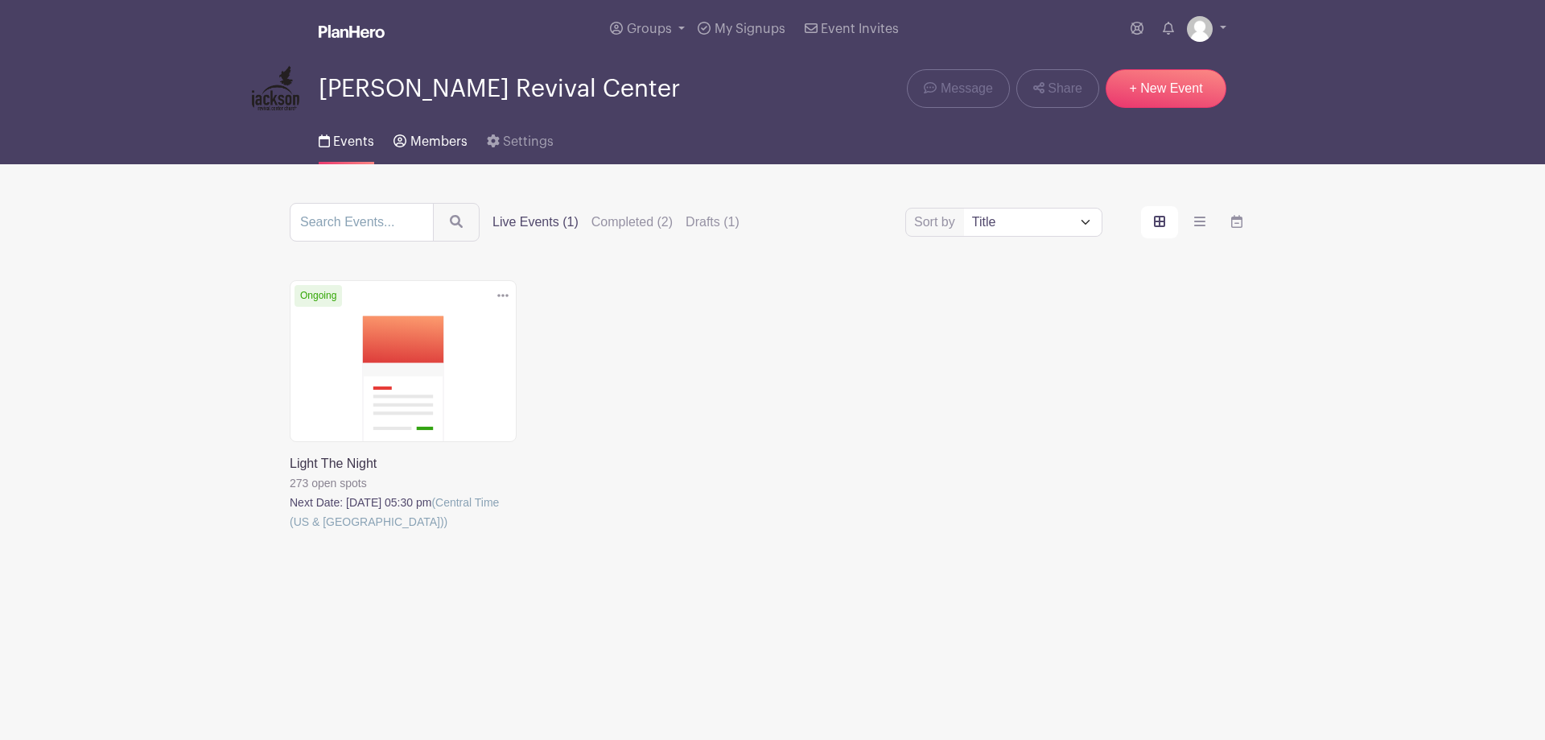
click at [439, 136] on span "Members" at bounding box center [438, 141] width 57 height 13
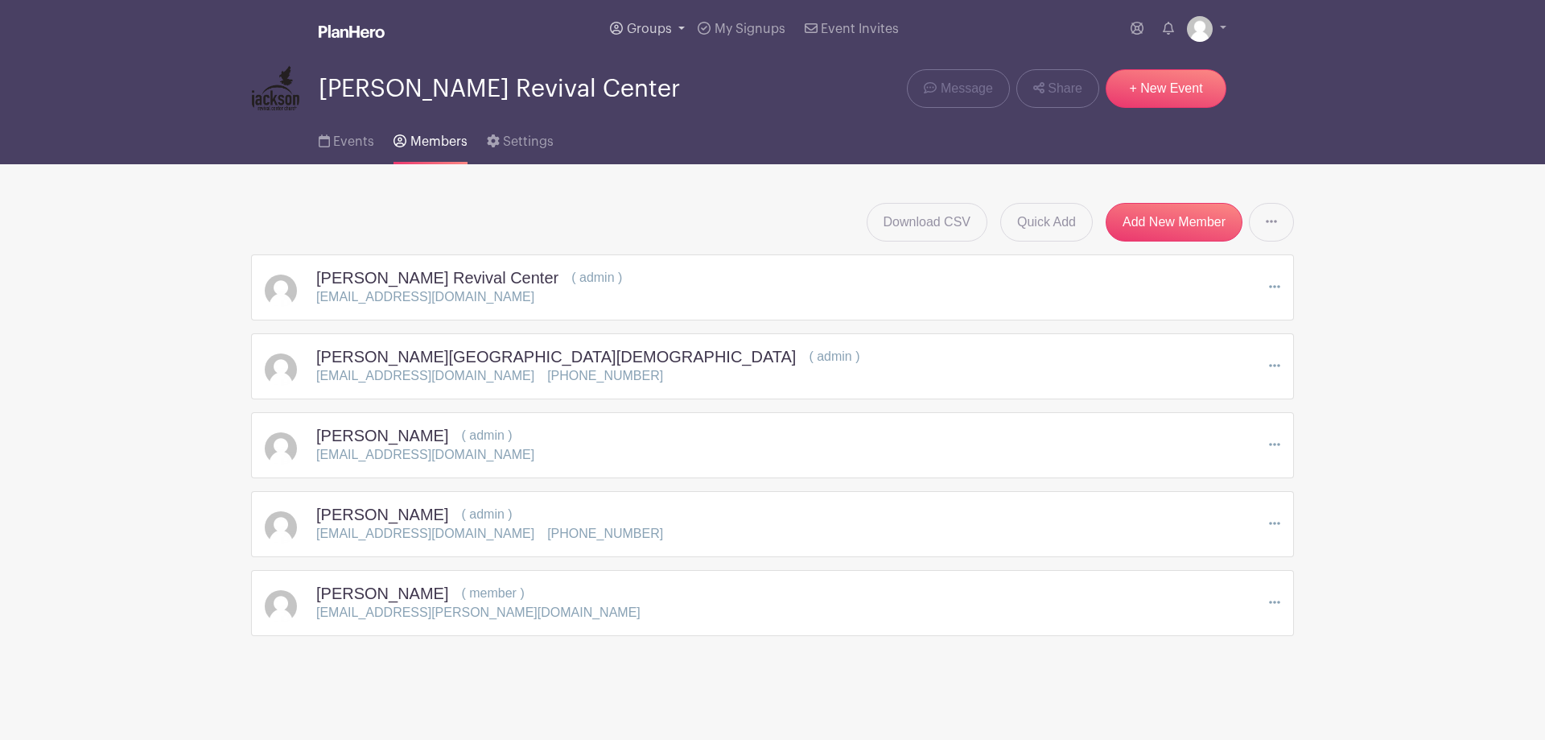
click at [667, 34] on span "Groups" at bounding box center [649, 29] width 45 height 13
click at [665, 34] on span "Groups" at bounding box center [649, 29] width 45 height 13
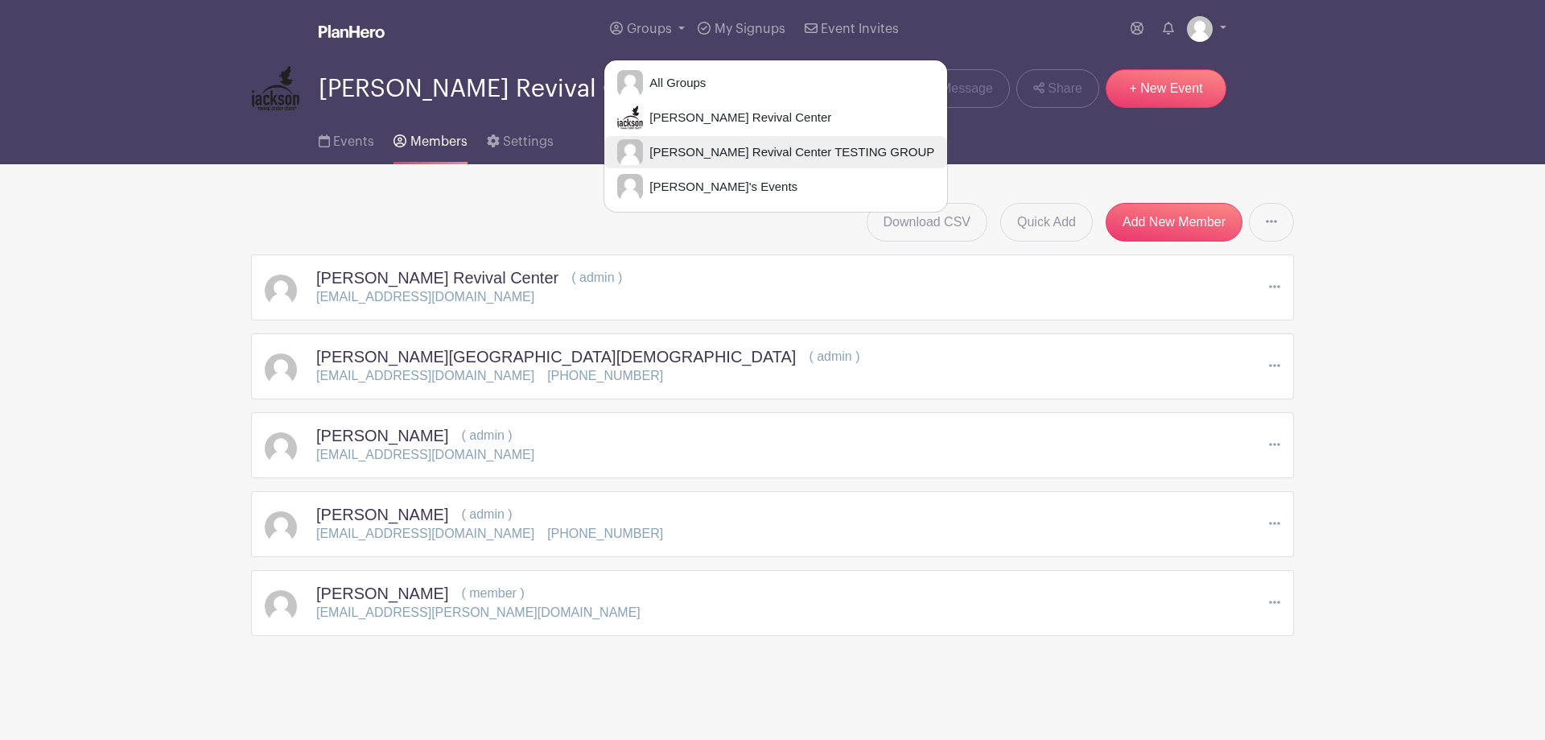
click at [667, 153] on span "Jackson Revival Center TESTING GROUP" at bounding box center [788, 152] width 291 height 19
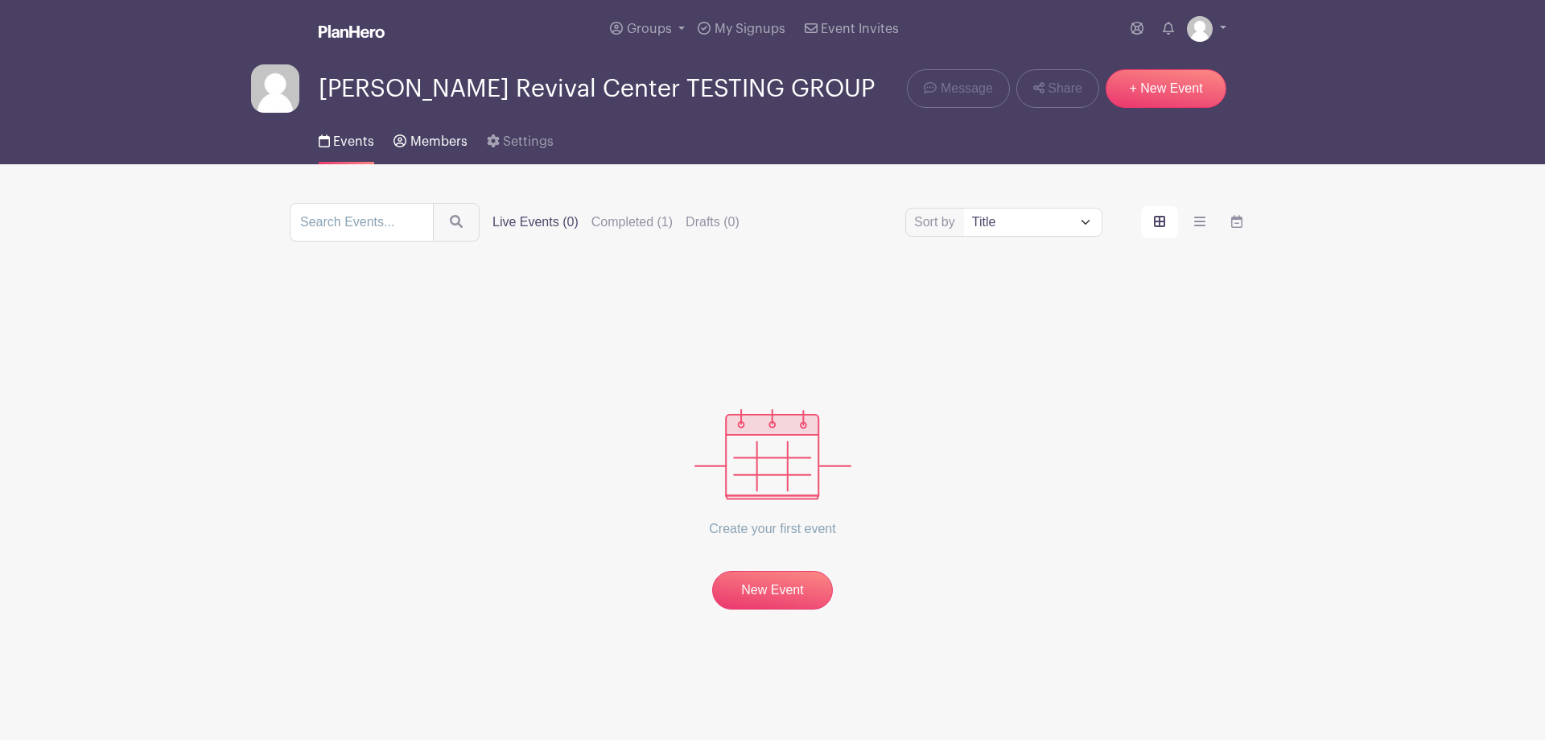
click at [426, 134] on link "Members" at bounding box center [429, 139] width 73 height 52
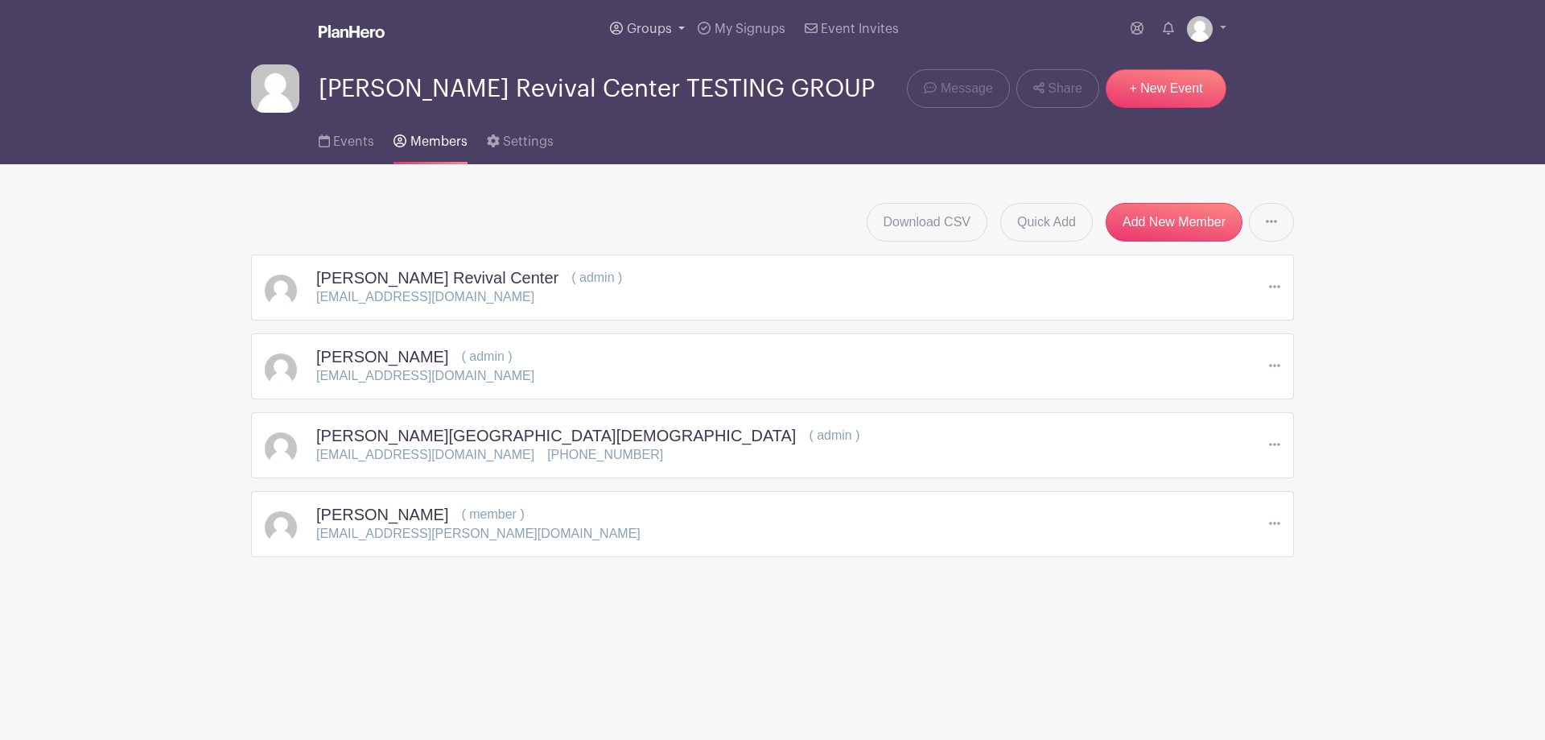
click at [630, 28] on span "Groups" at bounding box center [649, 29] width 45 height 13
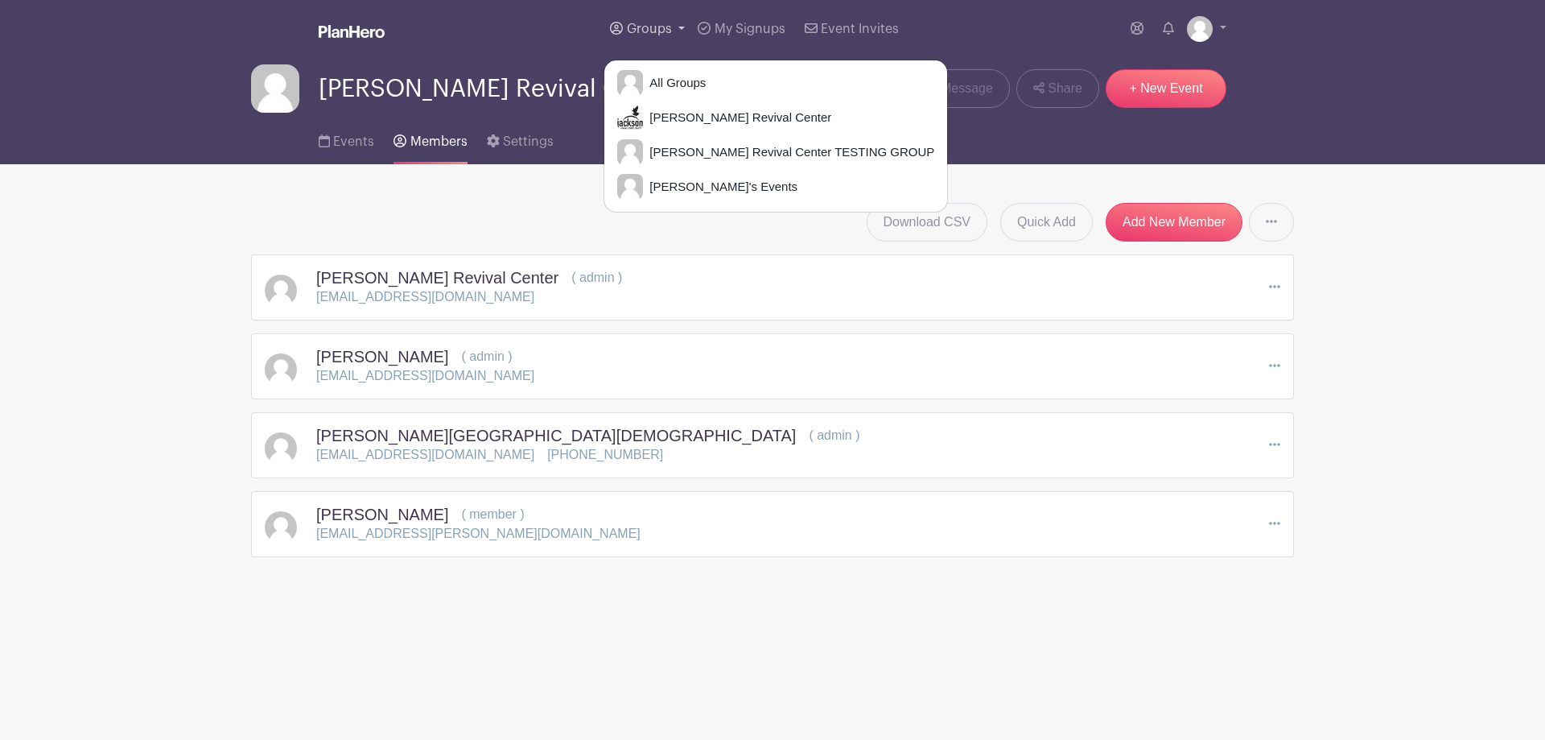
click at [631, 28] on span "Groups" at bounding box center [649, 29] width 45 height 13
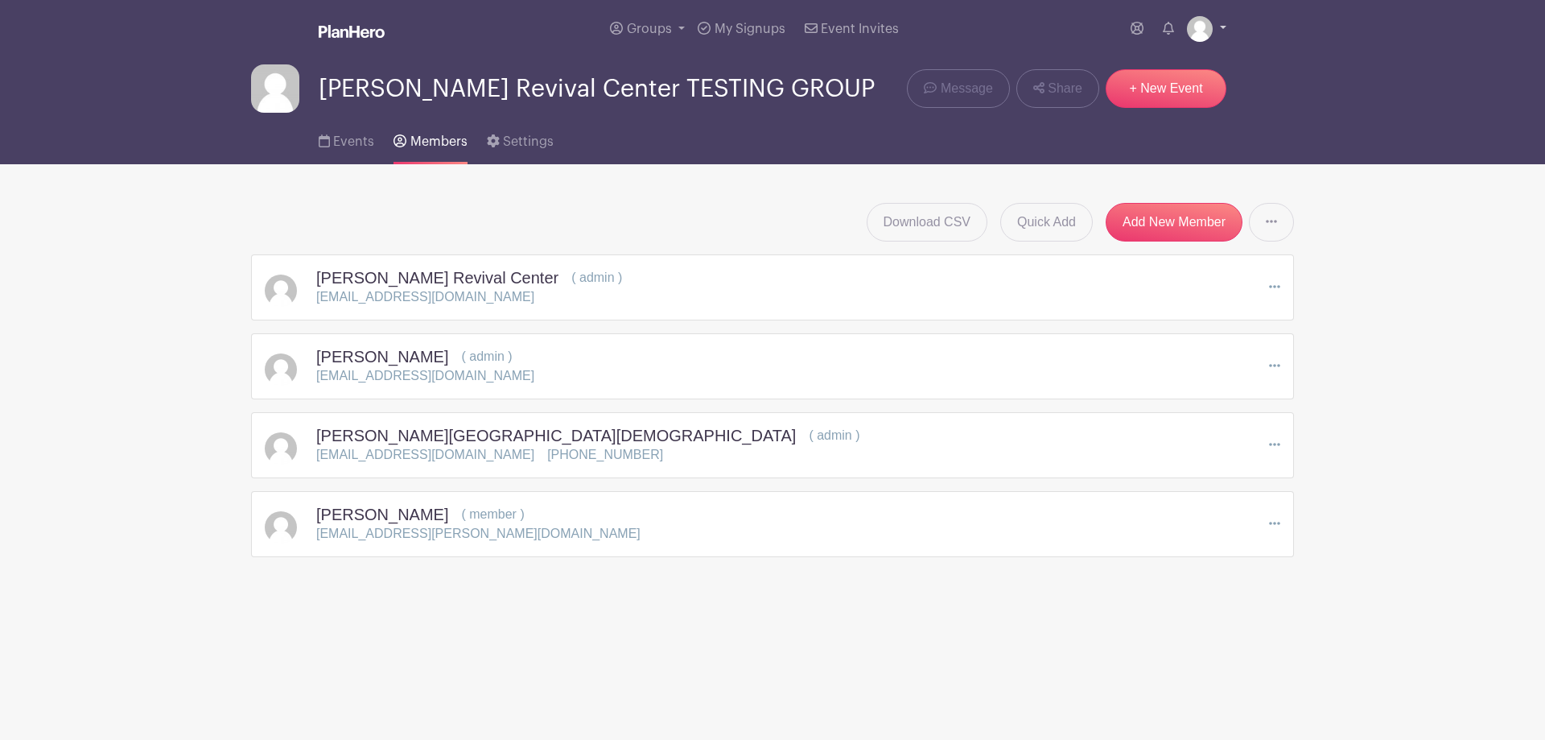
click at [1218, 21] on link at bounding box center [1206, 29] width 39 height 26
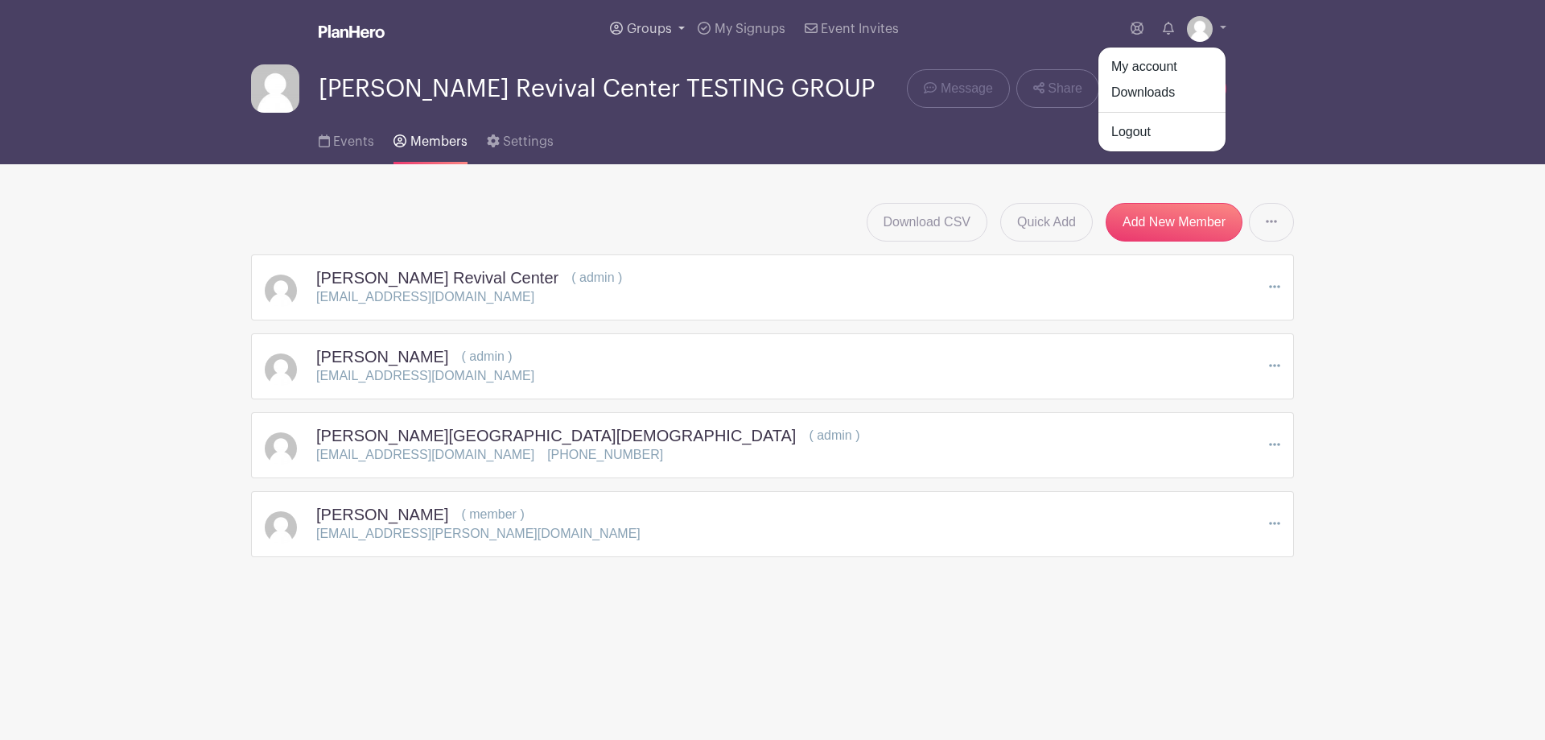
click at [672, 23] on span "Groups" at bounding box center [649, 29] width 45 height 13
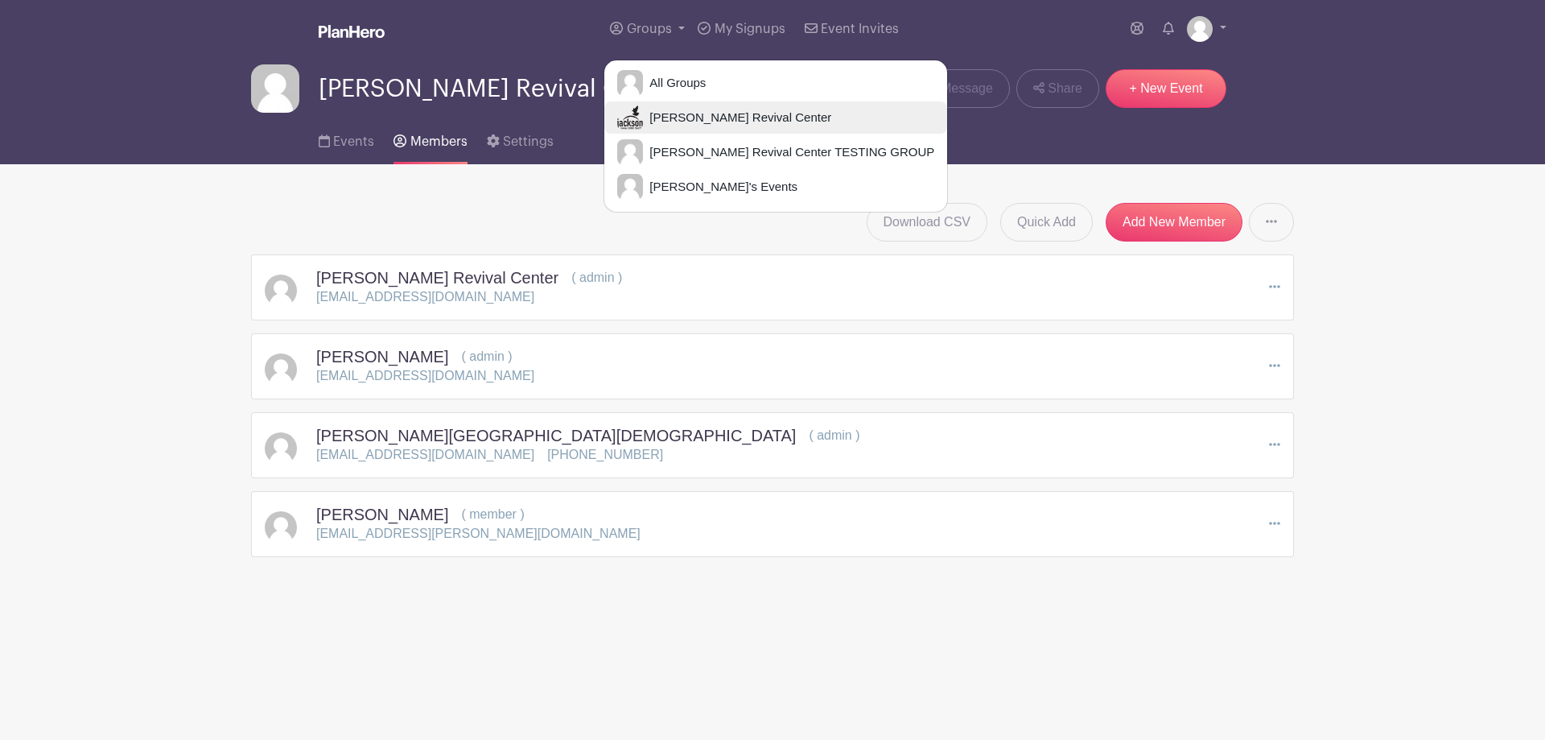
click at [748, 116] on span "Jackson Revival Center" at bounding box center [737, 118] width 188 height 19
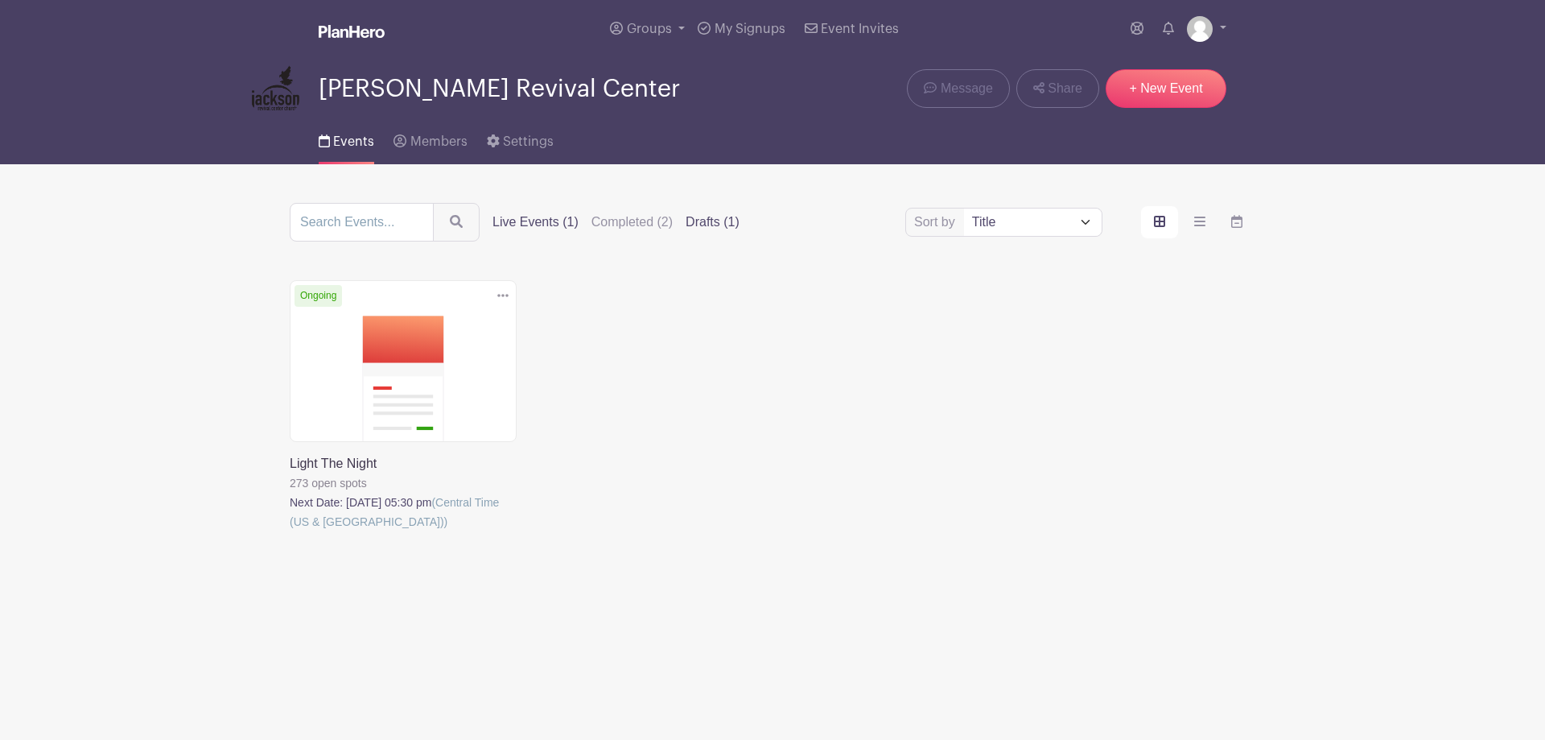
click at [701, 222] on label "Drafts (1)" at bounding box center [713, 221] width 54 height 19
click at [0, 0] on input "Drafts (1)" at bounding box center [0, 0] width 0 height 0
click at [505, 294] on icon at bounding box center [502, 295] width 11 height 13
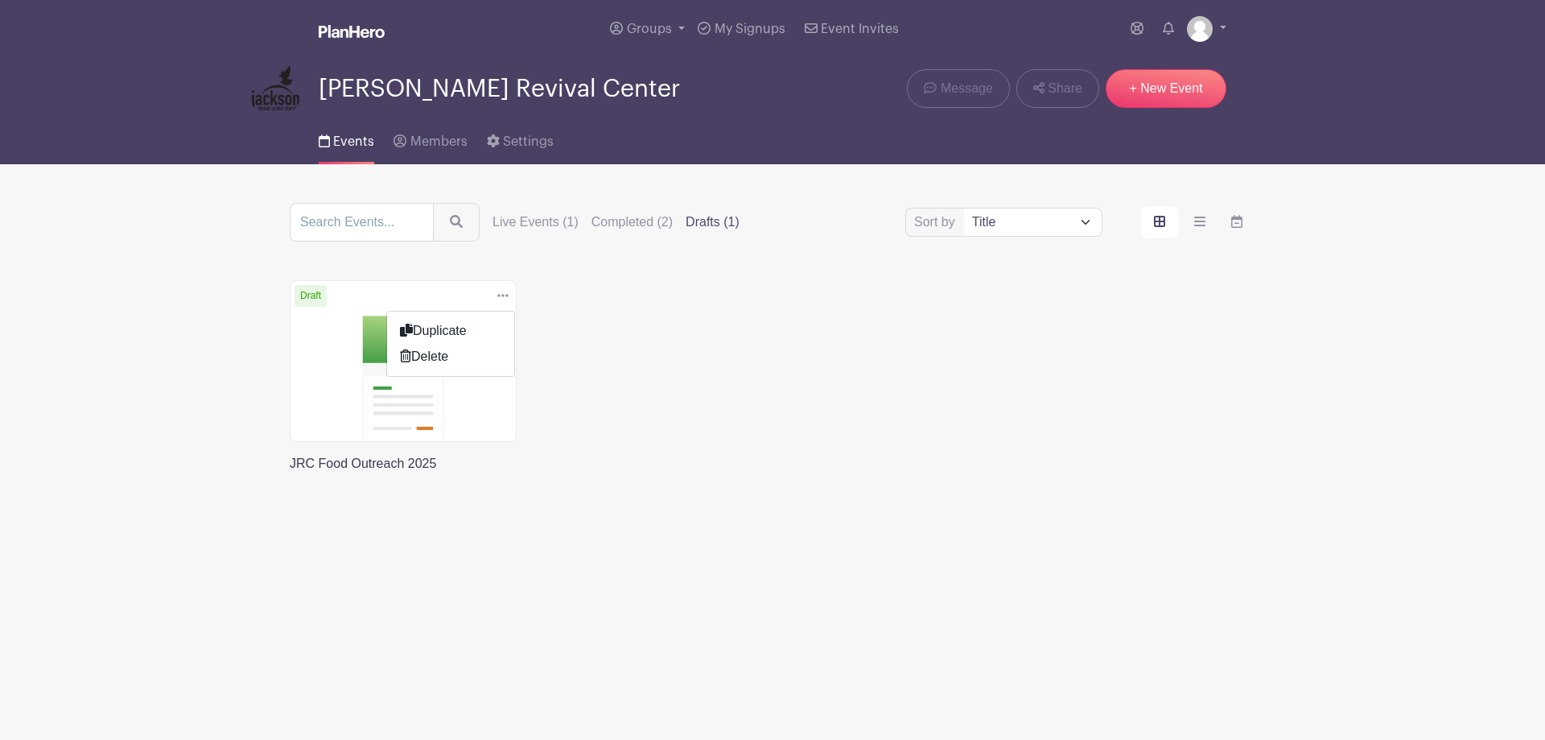
click at [762, 363] on div "Delete Event Are you sure you want to delete this Event? Yes, Delete No, Cancel…" at bounding box center [772, 399] width 985 height 238
click at [290, 473] on link at bounding box center [290, 473] width 0 height 0
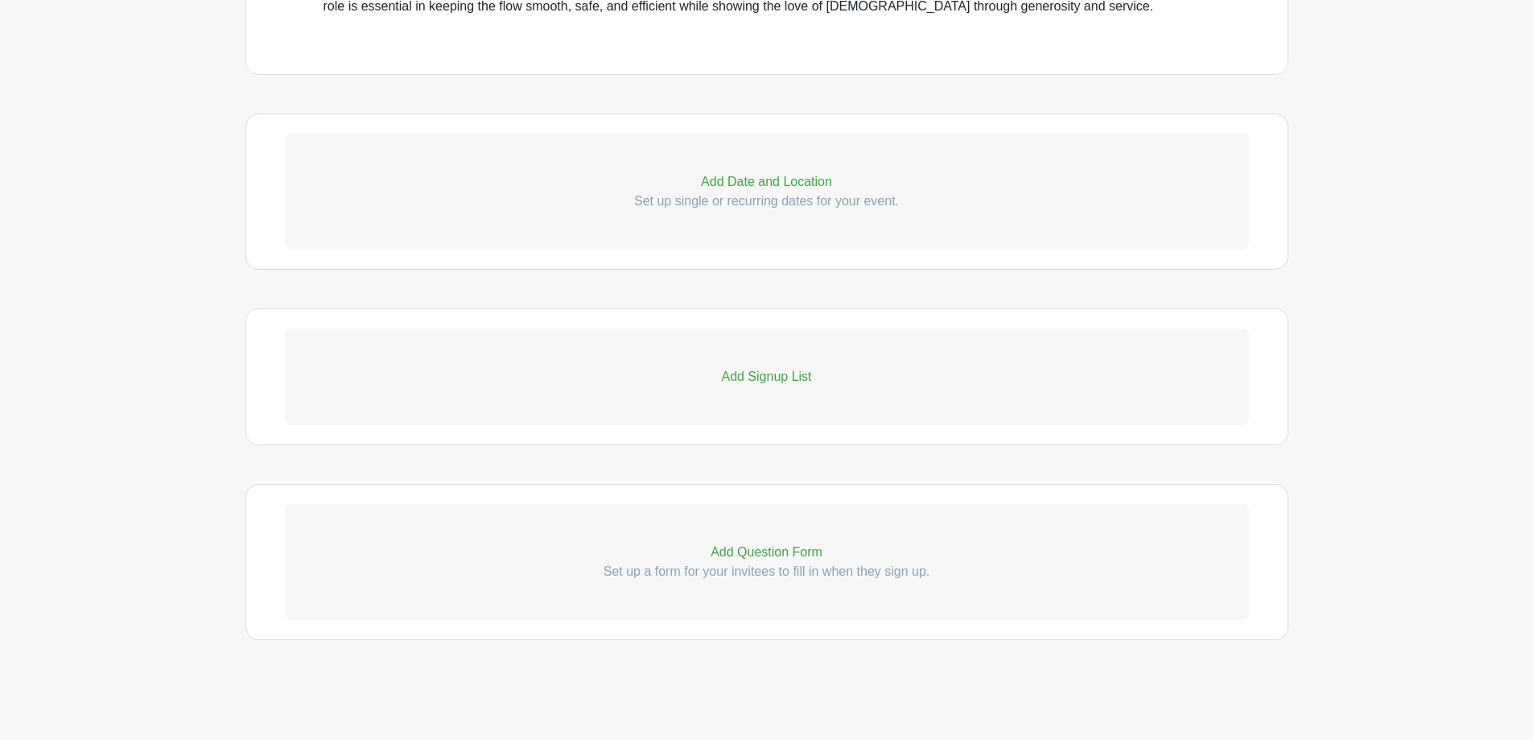
scroll to position [730, 0]
click at [765, 379] on p "Add Signup List" at bounding box center [767, 375] width 964 height 19
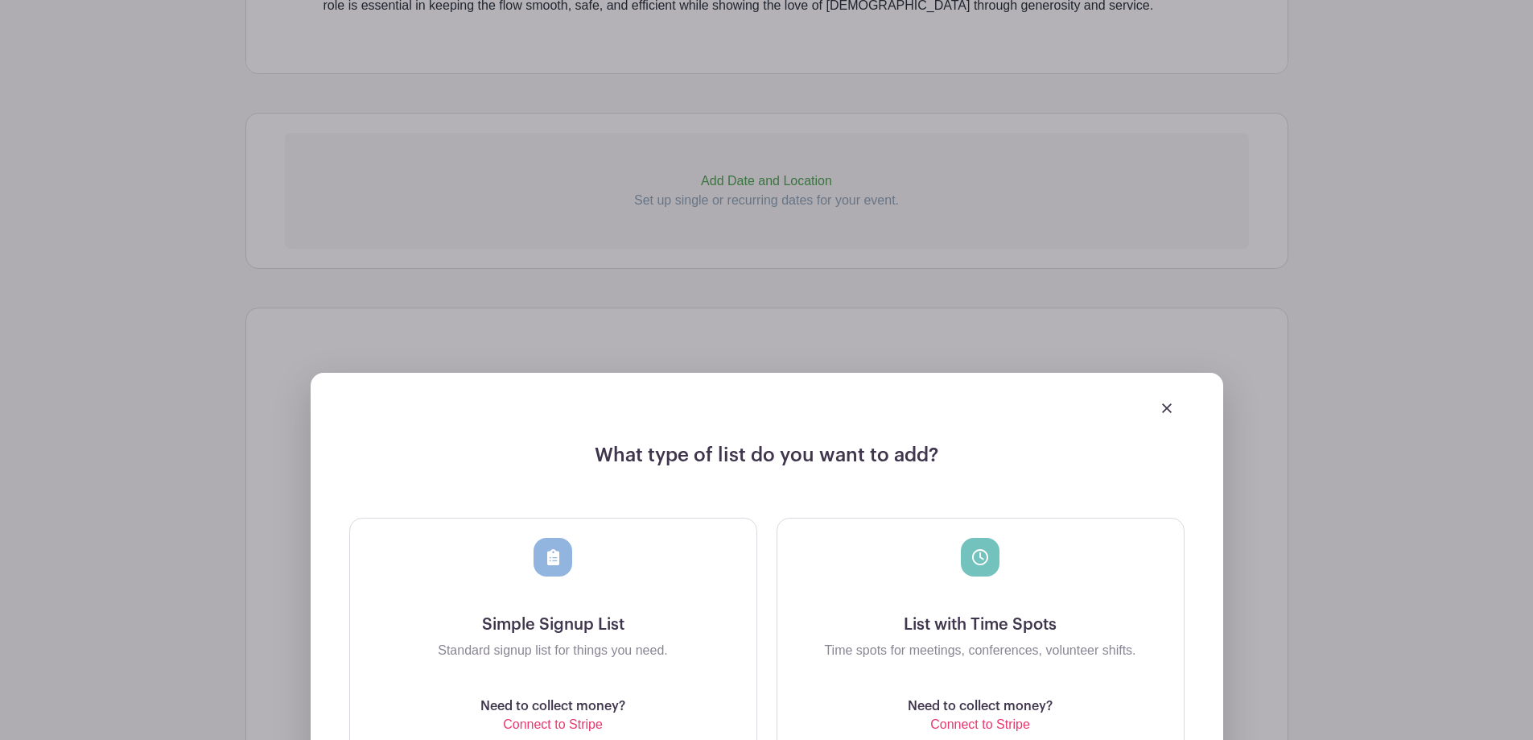
click at [1165, 411] on img at bounding box center [1167, 408] width 10 height 10
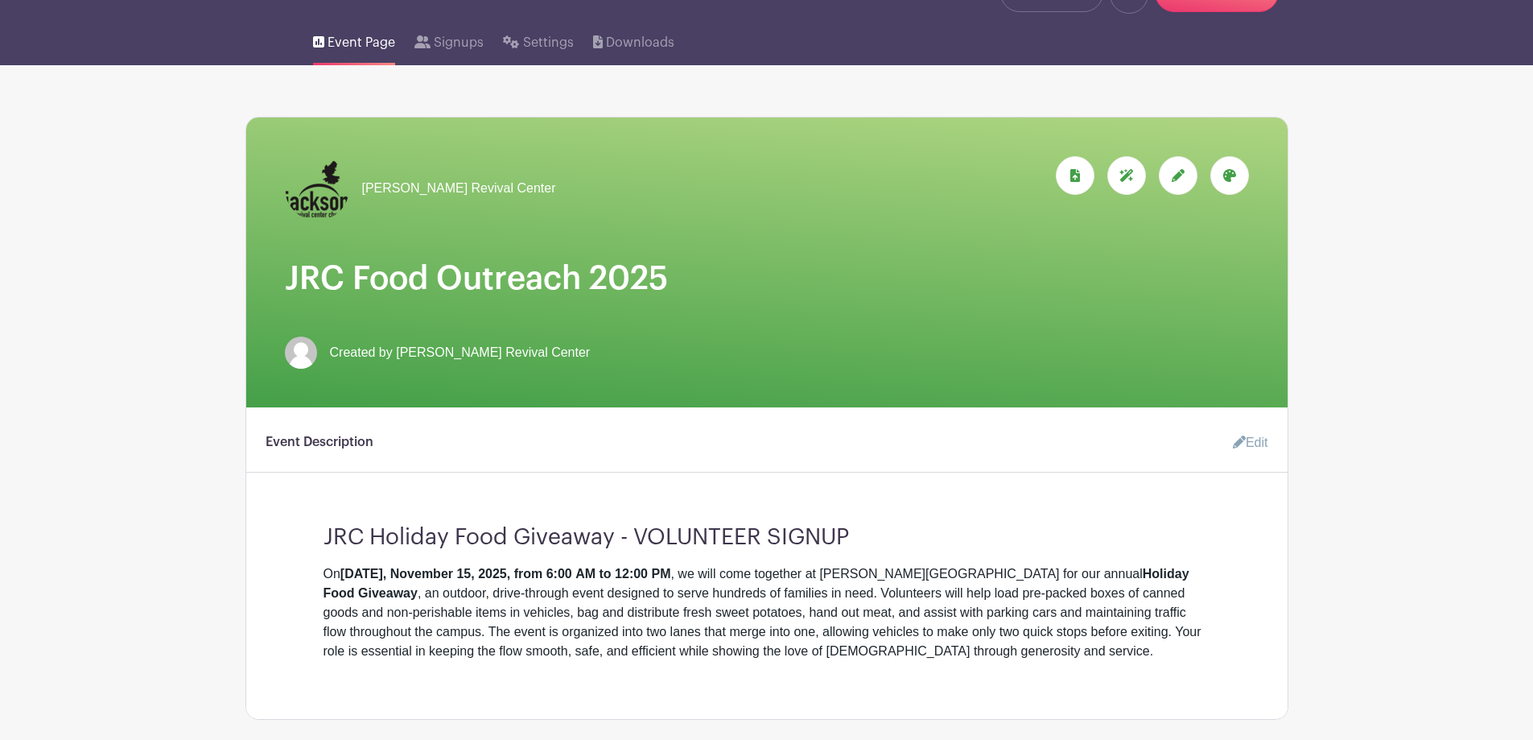
scroll to position [6, 0]
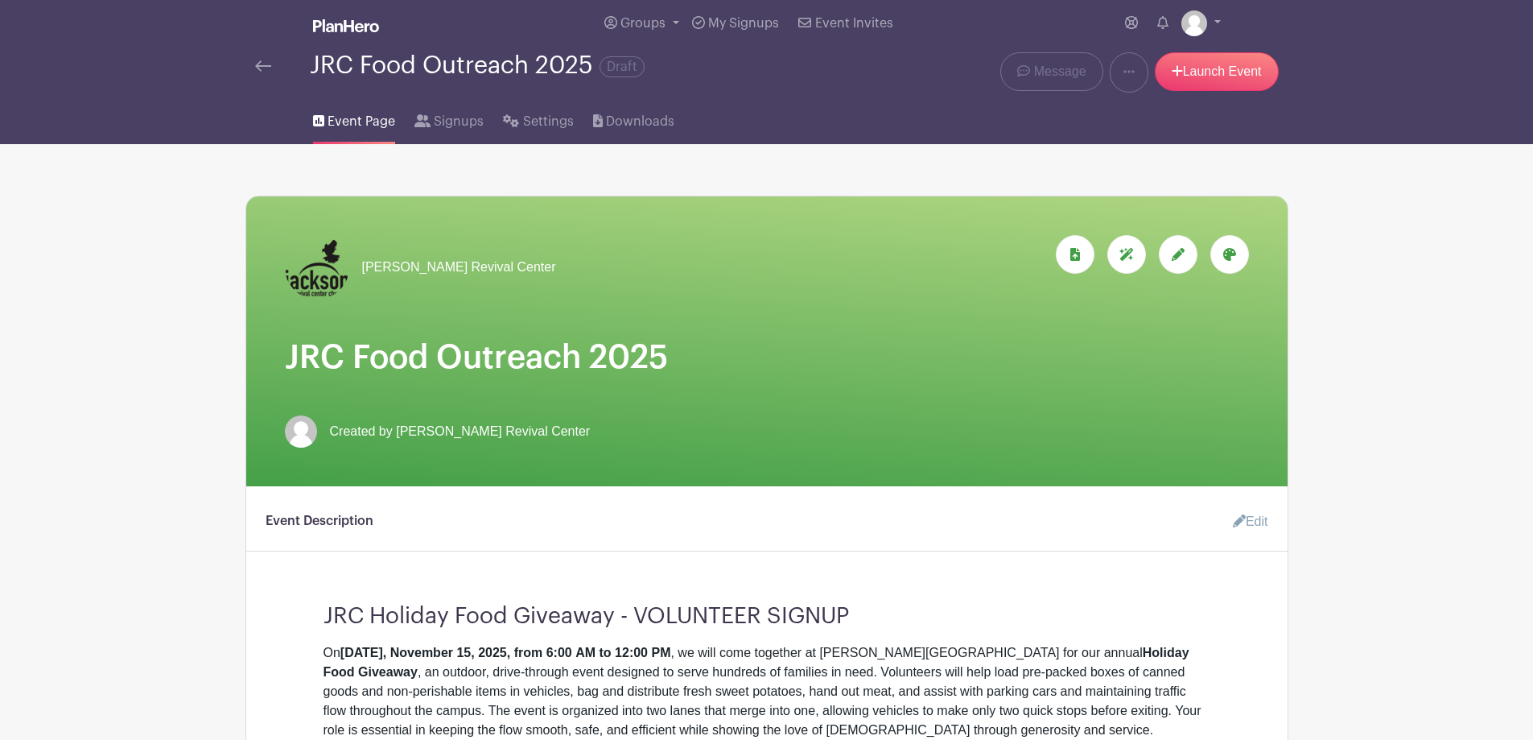
click at [1242, 521] on link "Edit" at bounding box center [1244, 521] width 48 height 32
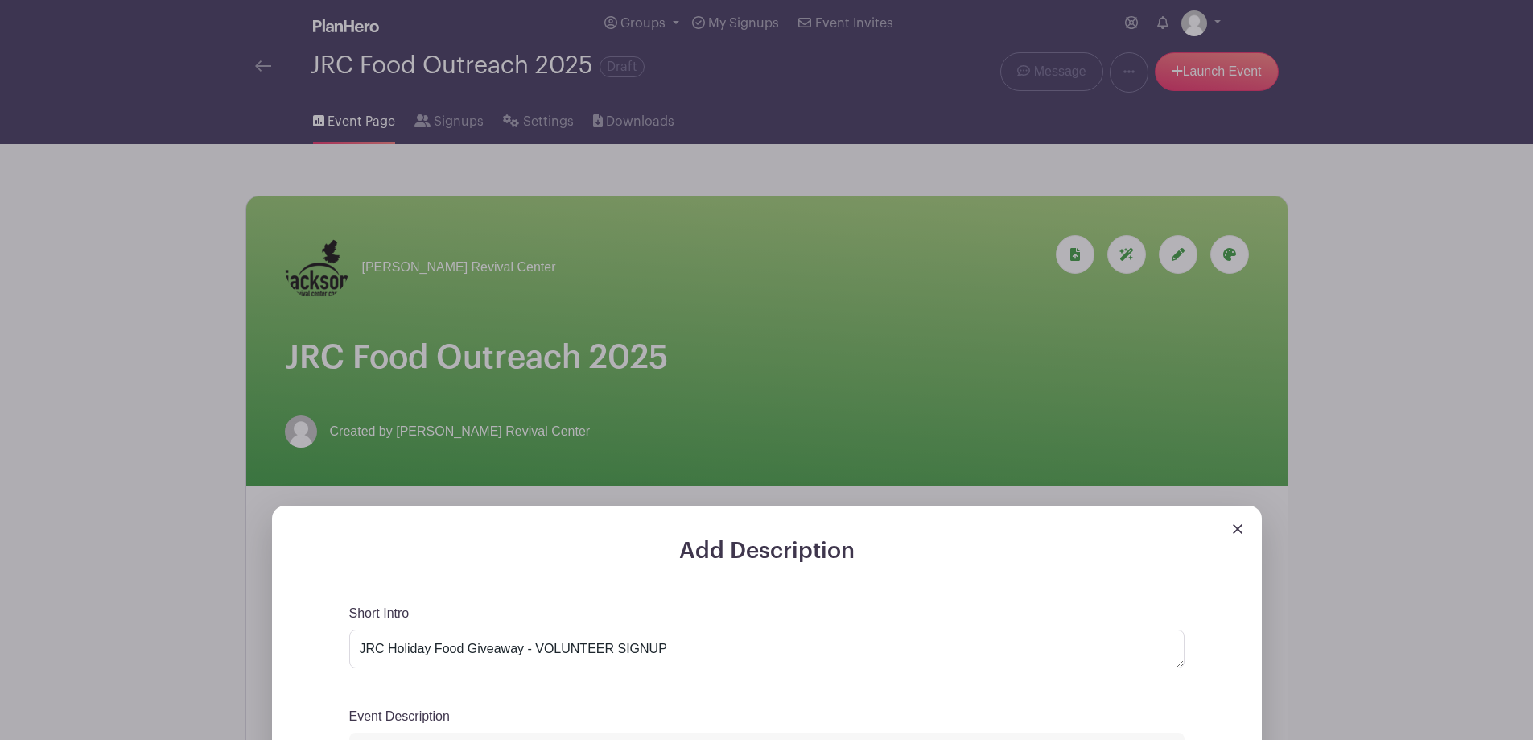
click at [1237, 524] on img at bounding box center [1238, 529] width 10 height 10
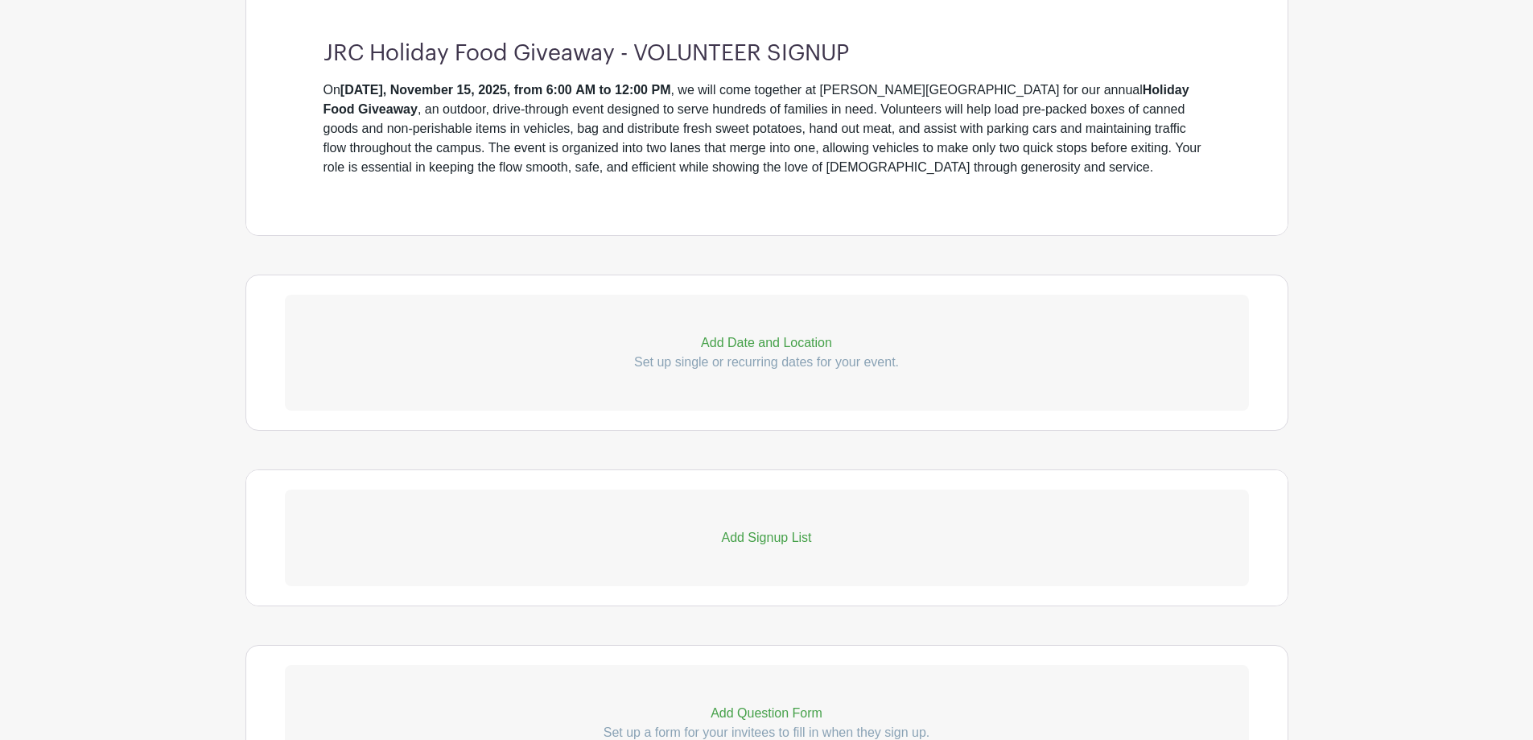
scroll to position [569, 0]
click at [766, 348] on p "Add Date and Location" at bounding box center [767, 341] width 964 height 19
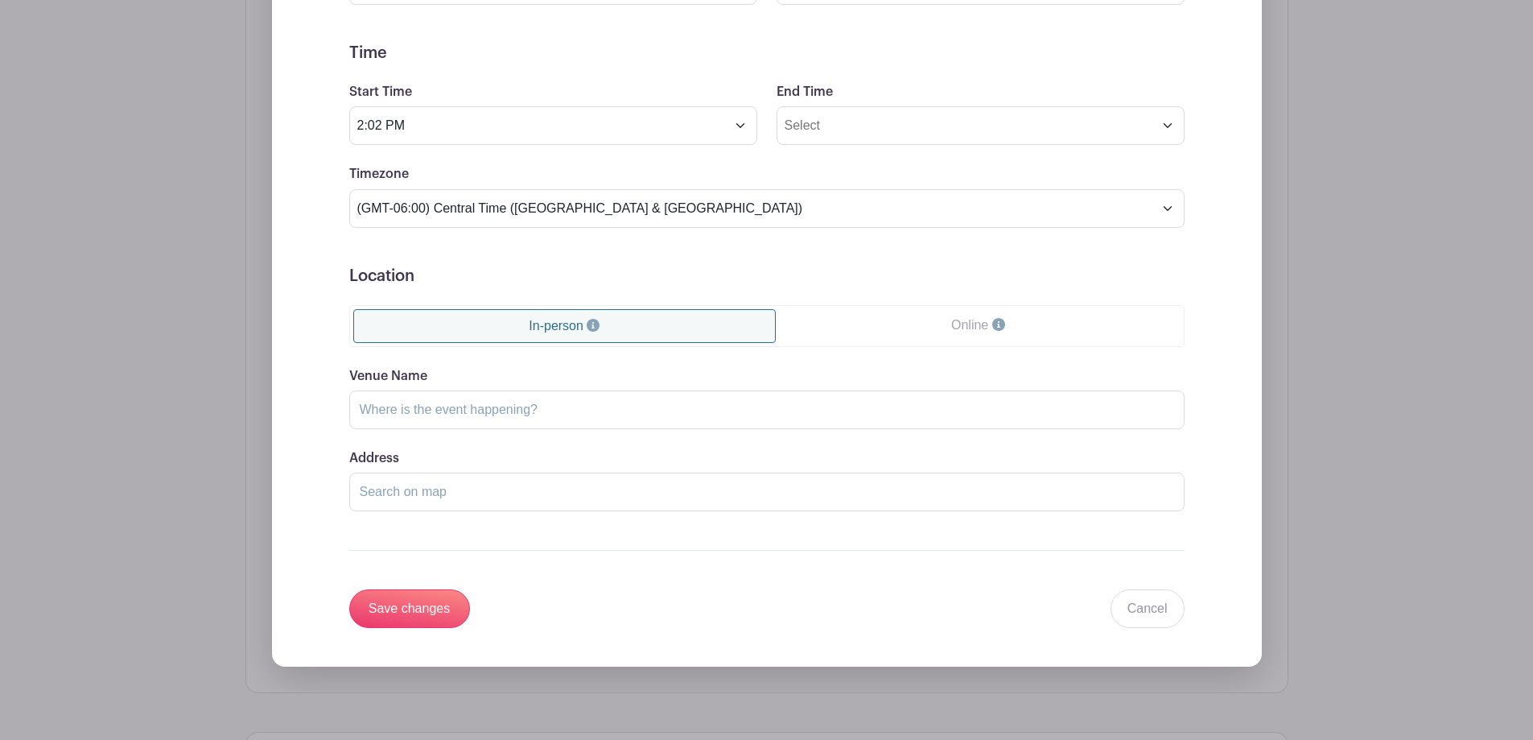
scroll to position [1132, 0]
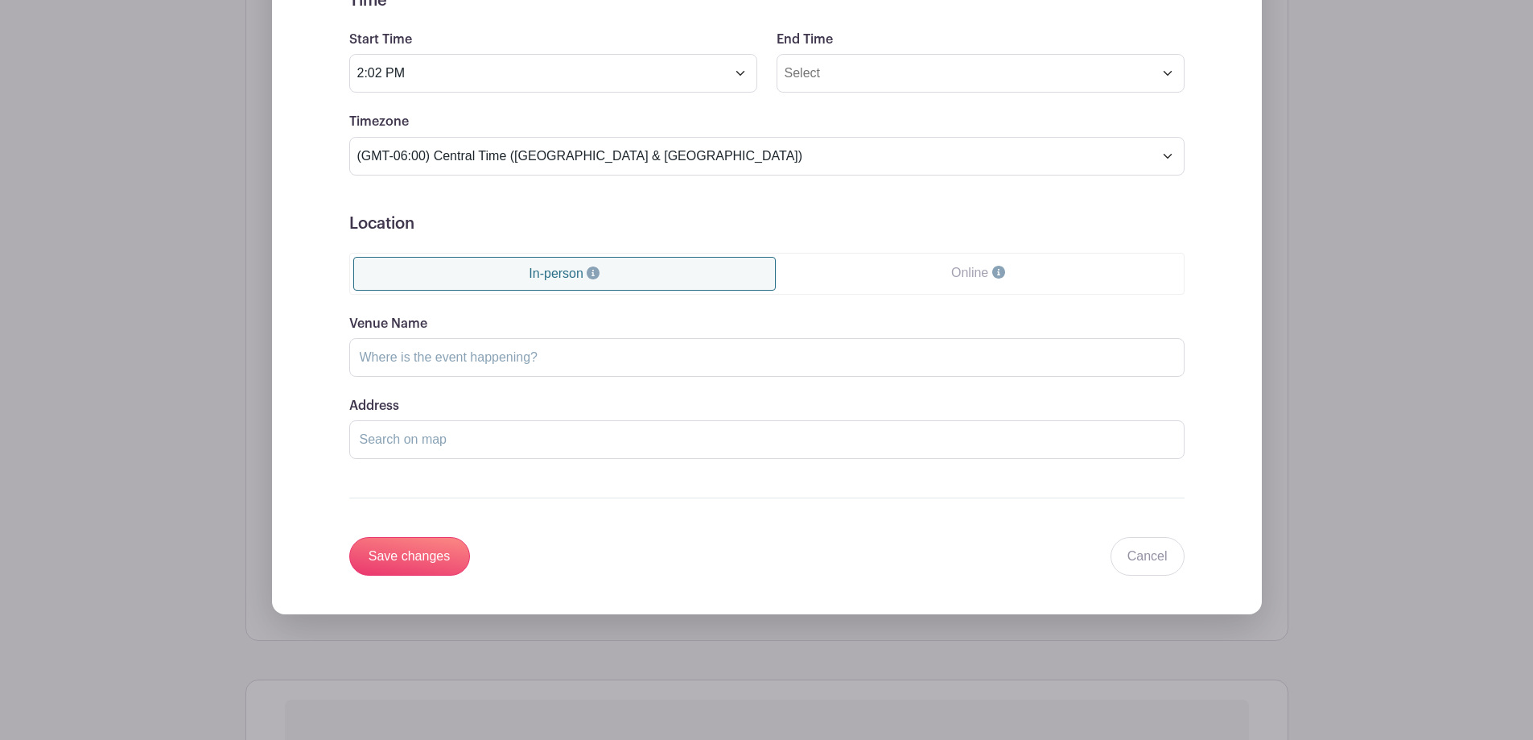
click at [831, 276] on link "Online" at bounding box center [978, 273] width 404 height 32
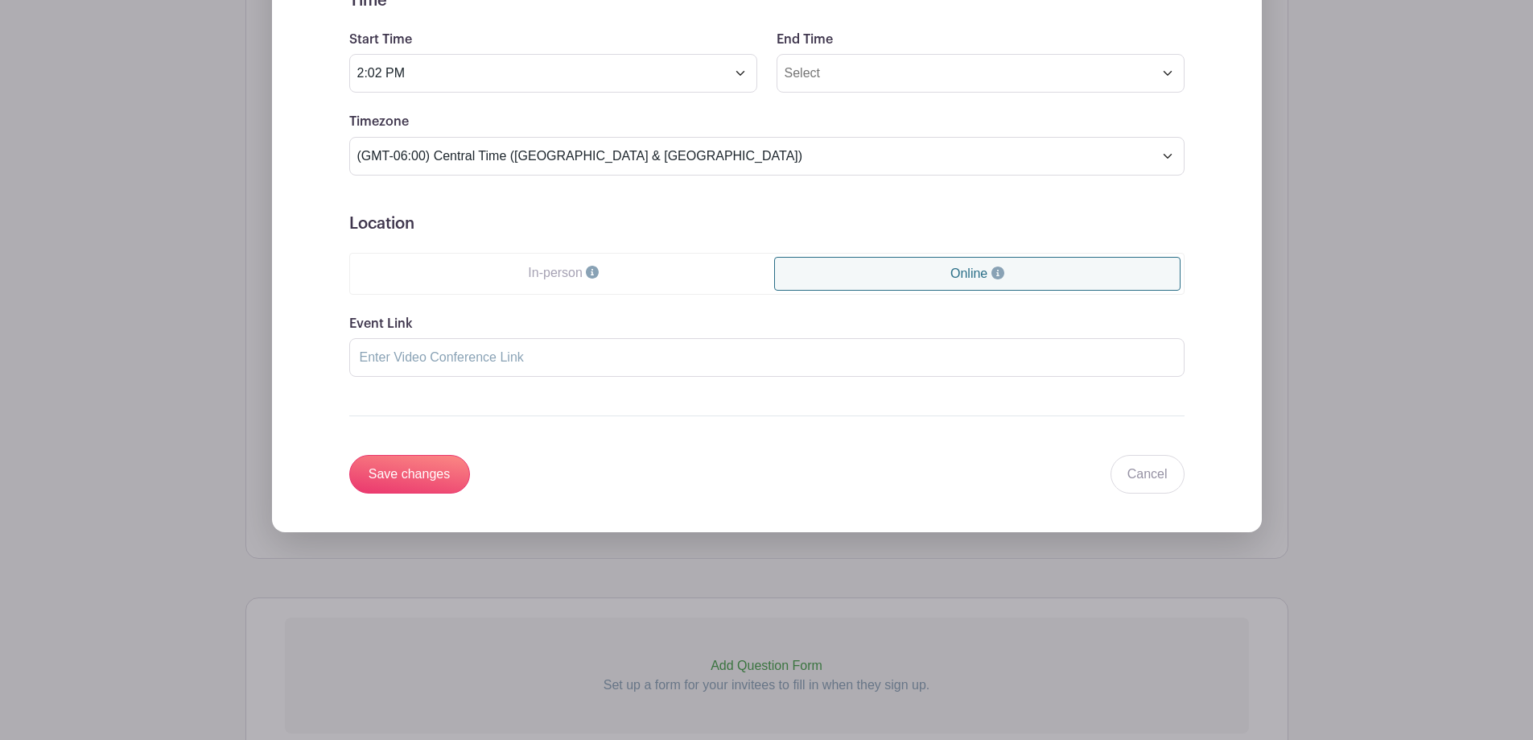
click at [546, 275] on link "In-person" at bounding box center [564, 273] width 422 height 32
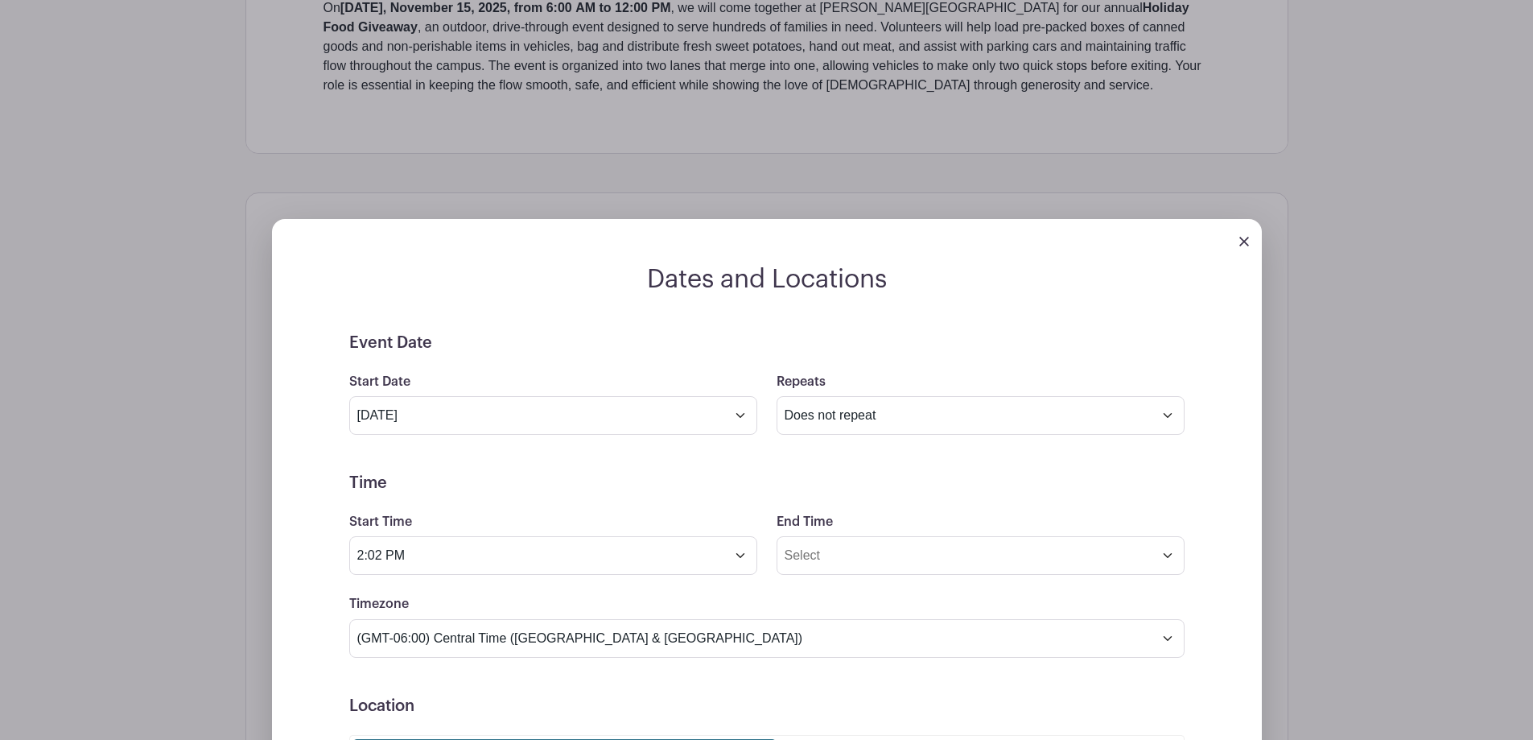
scroll to position [649, 0]
click at [1247, 241] on img at bounding box center [1244, 242] width 10 height 10
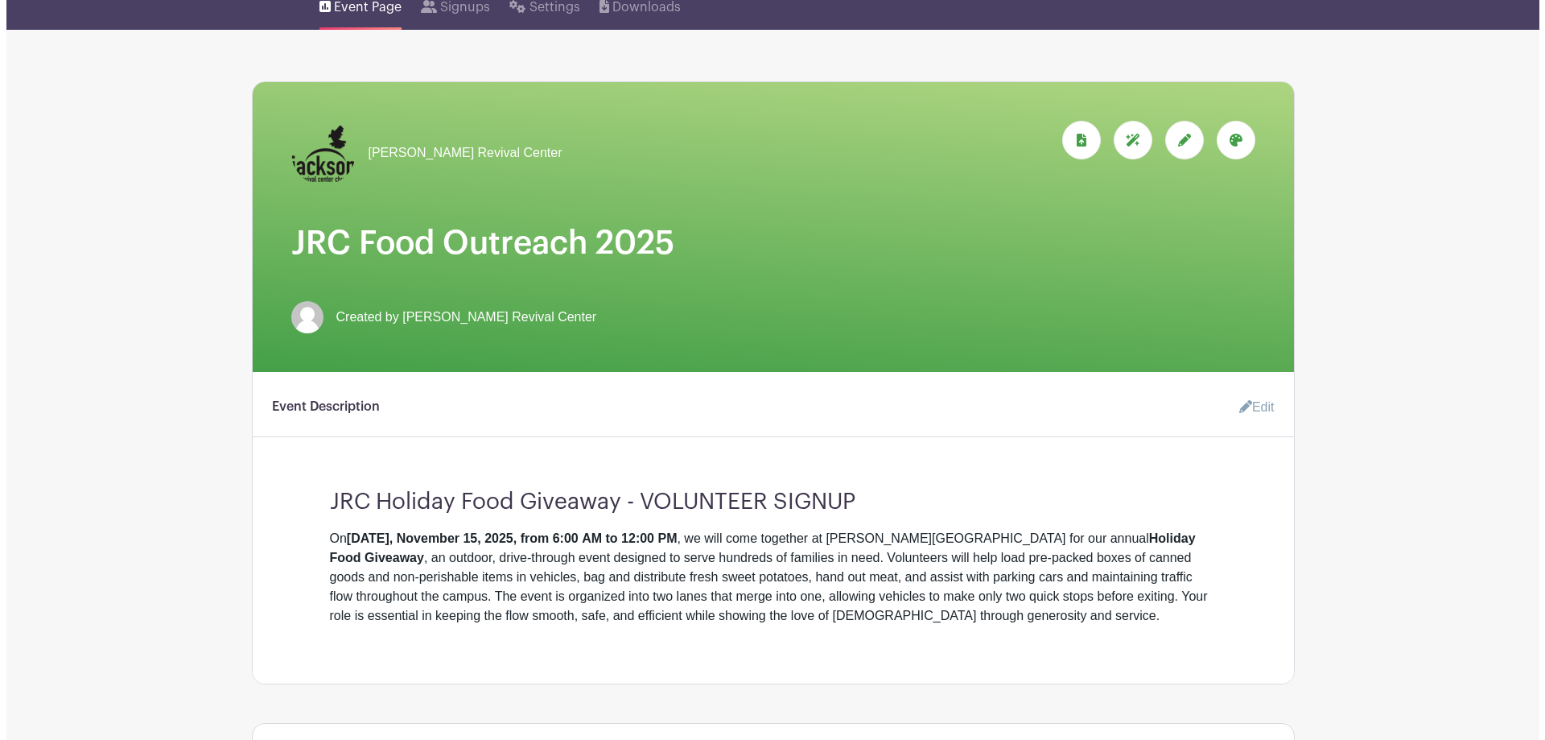
scroll to position [0, 0]
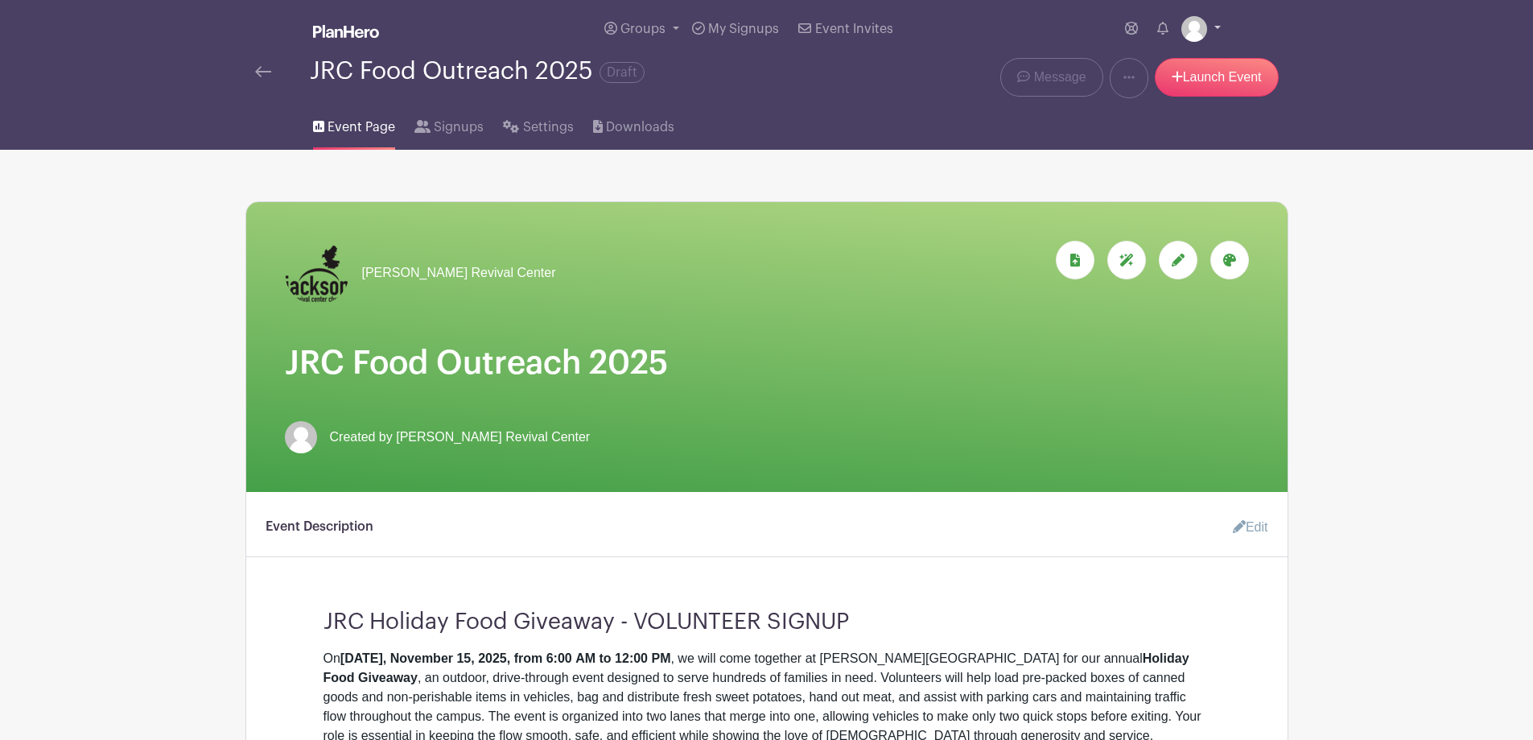
click at [1207, 18] on link at bounding box center [1200, 29] width 39 height 26
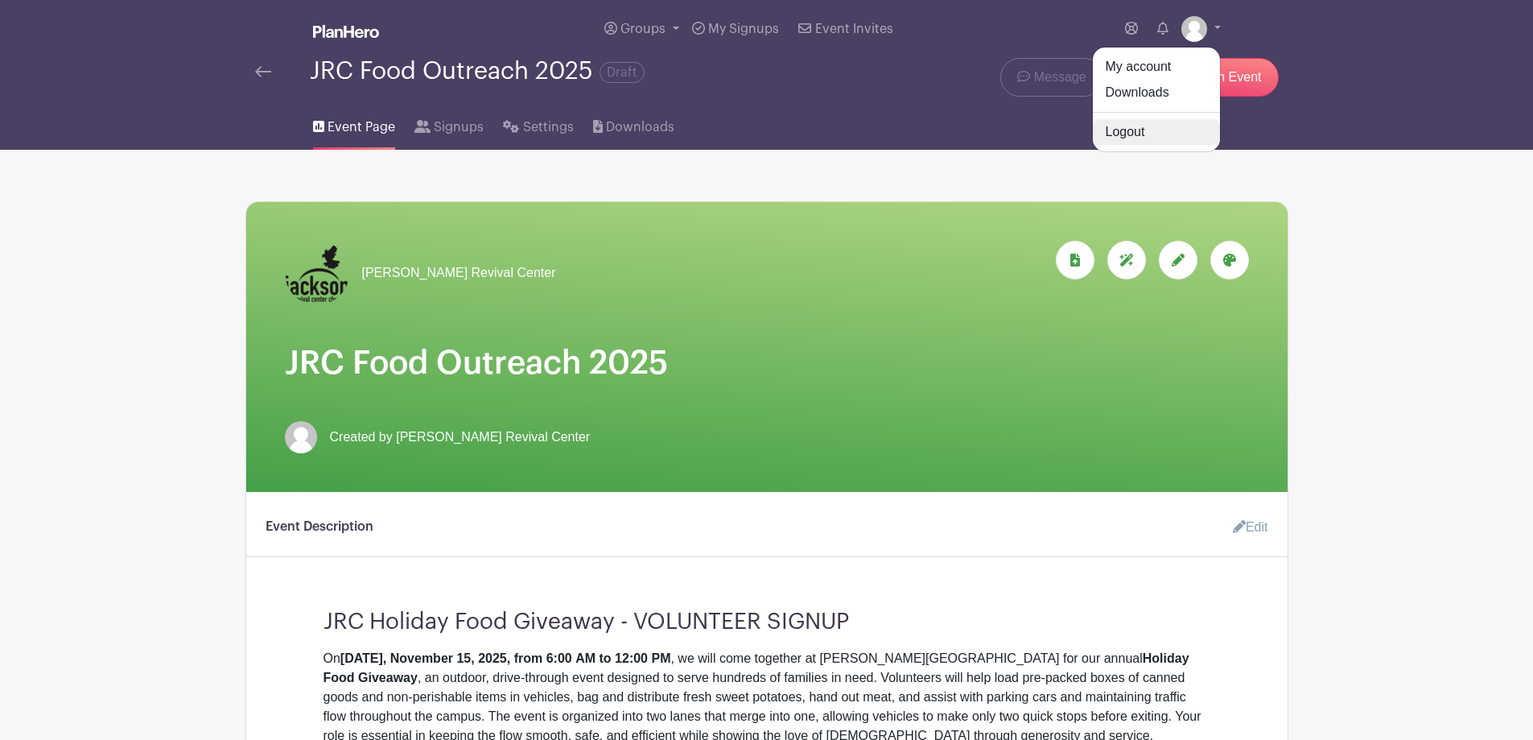
click at [1145, 132] on link "Logout" at bounding box center [1156, 132] width 127 height 26
